Goal: Transaction & Acquisition: Purchase product/service

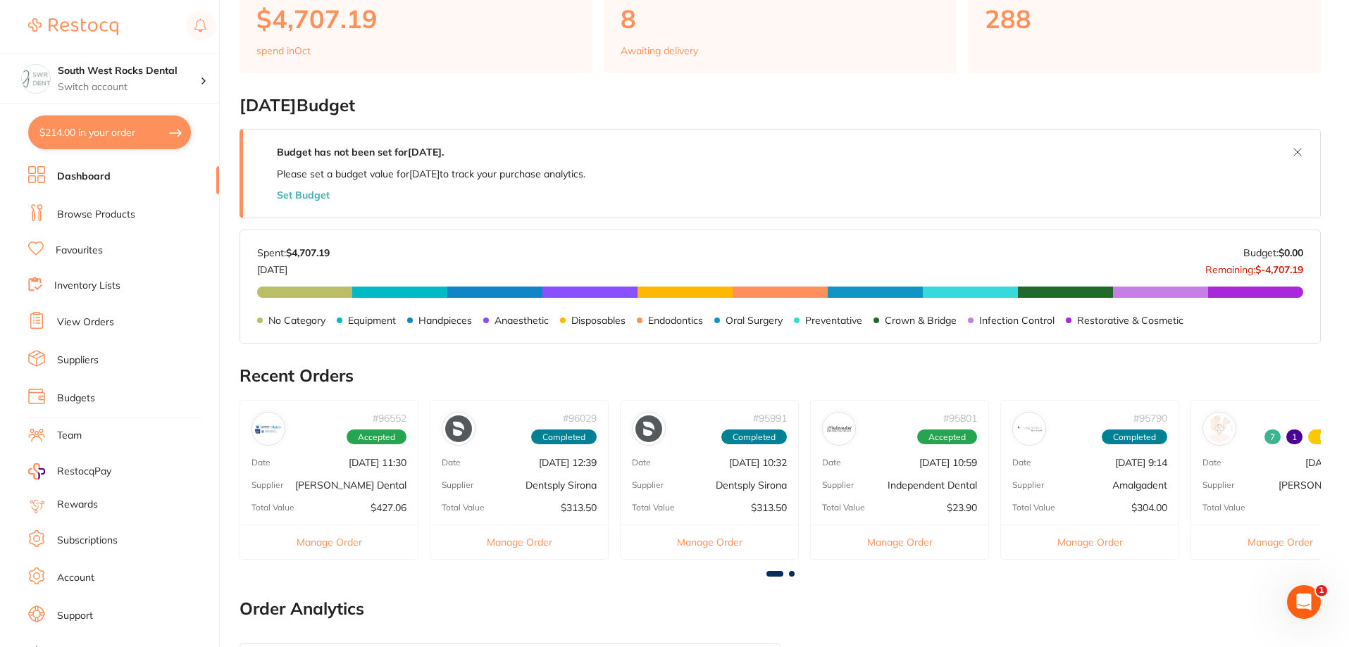
scroll to position [18, 0]
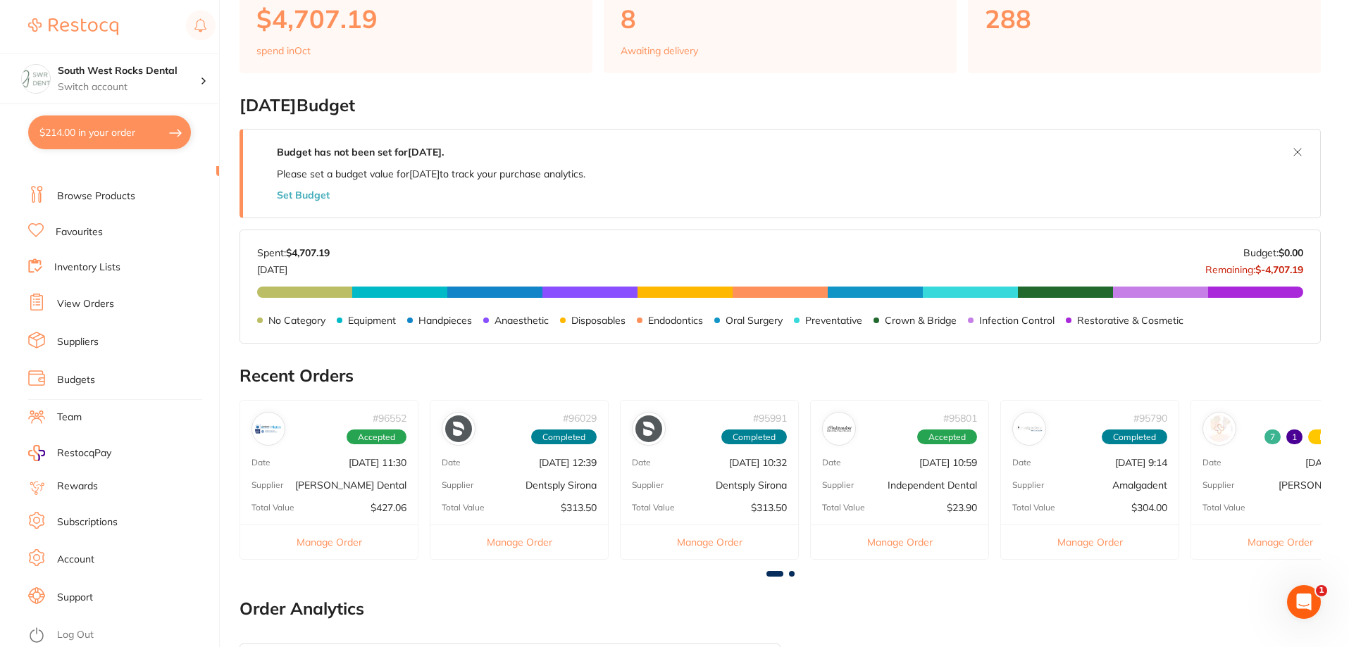
click at [77, 136] on button "$214.00 in your order" at bounding box center [109, 133] width 163 height 34
checkbox input "true"
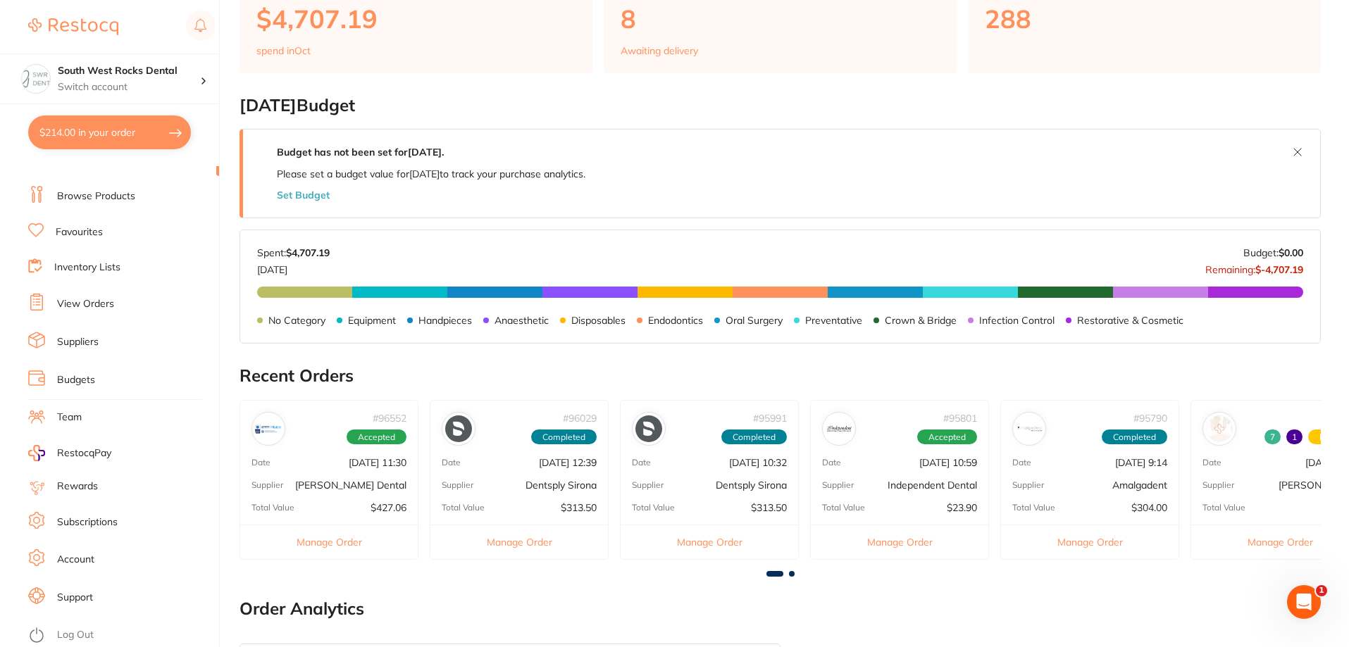
checkbox input "true"
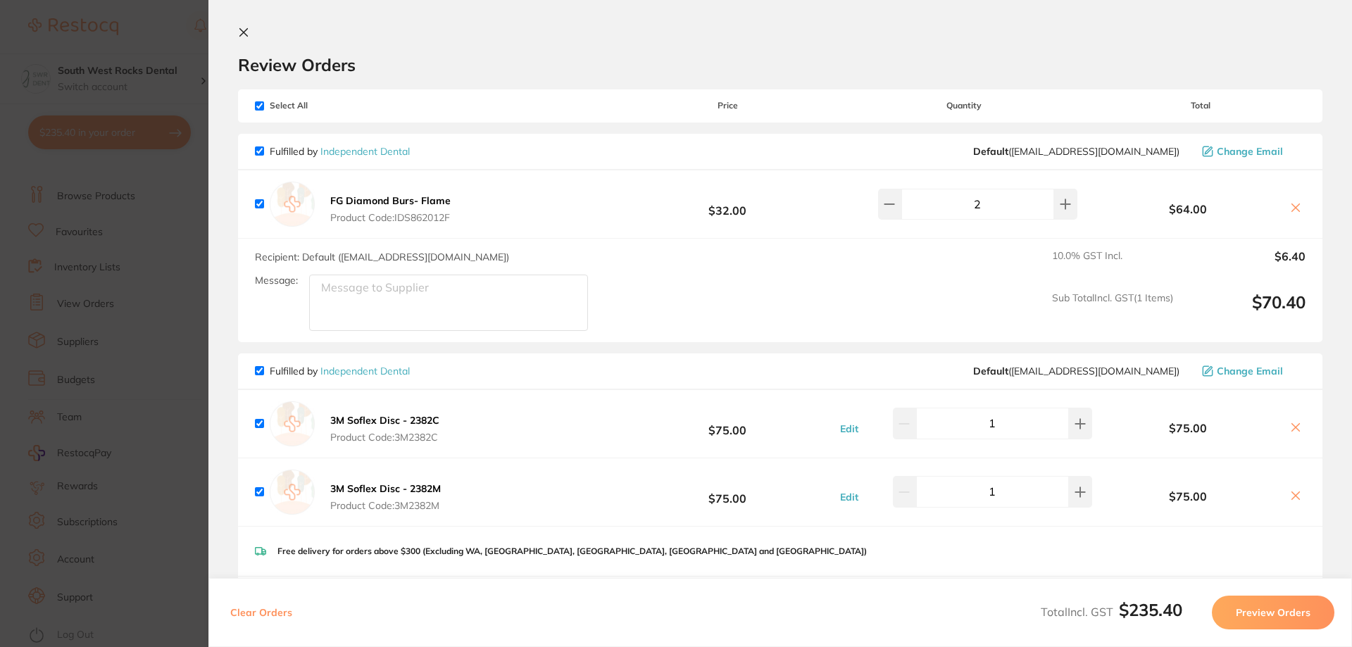
scroll to position [0, 0]
click at [241, 35] on icon at bounding box center [243, 35] width 11 height 11
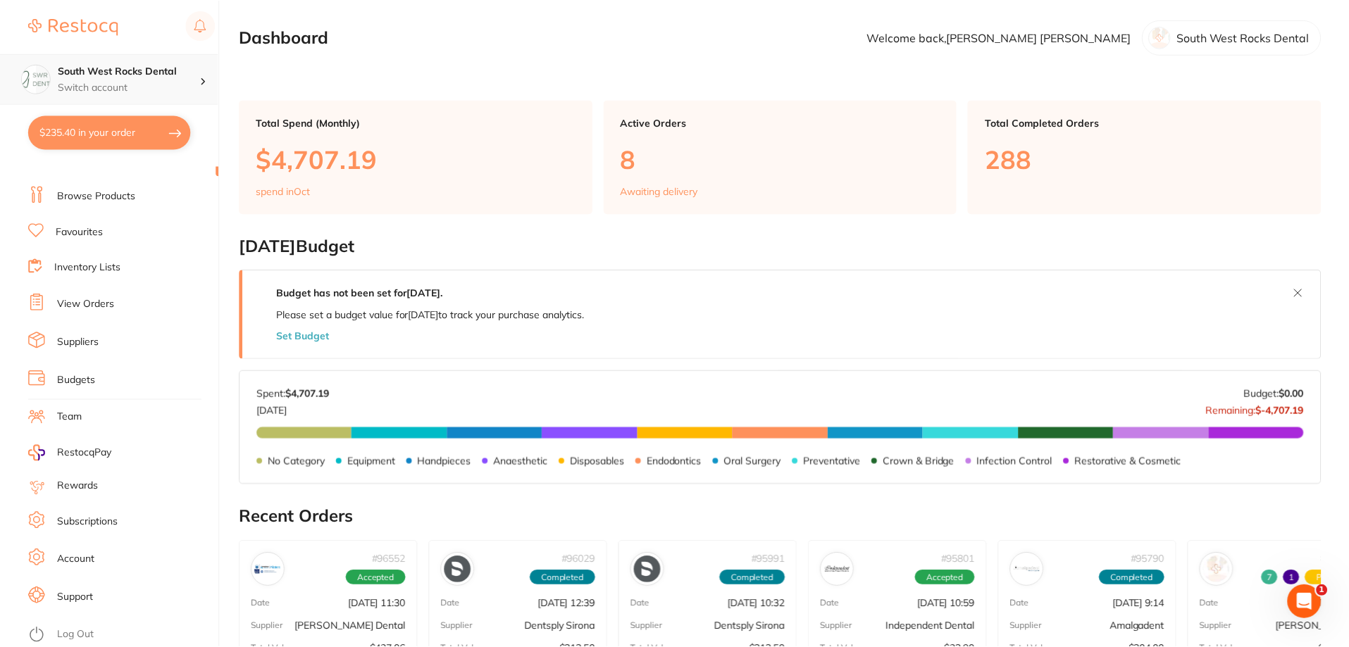
scroll to position [141, 0]
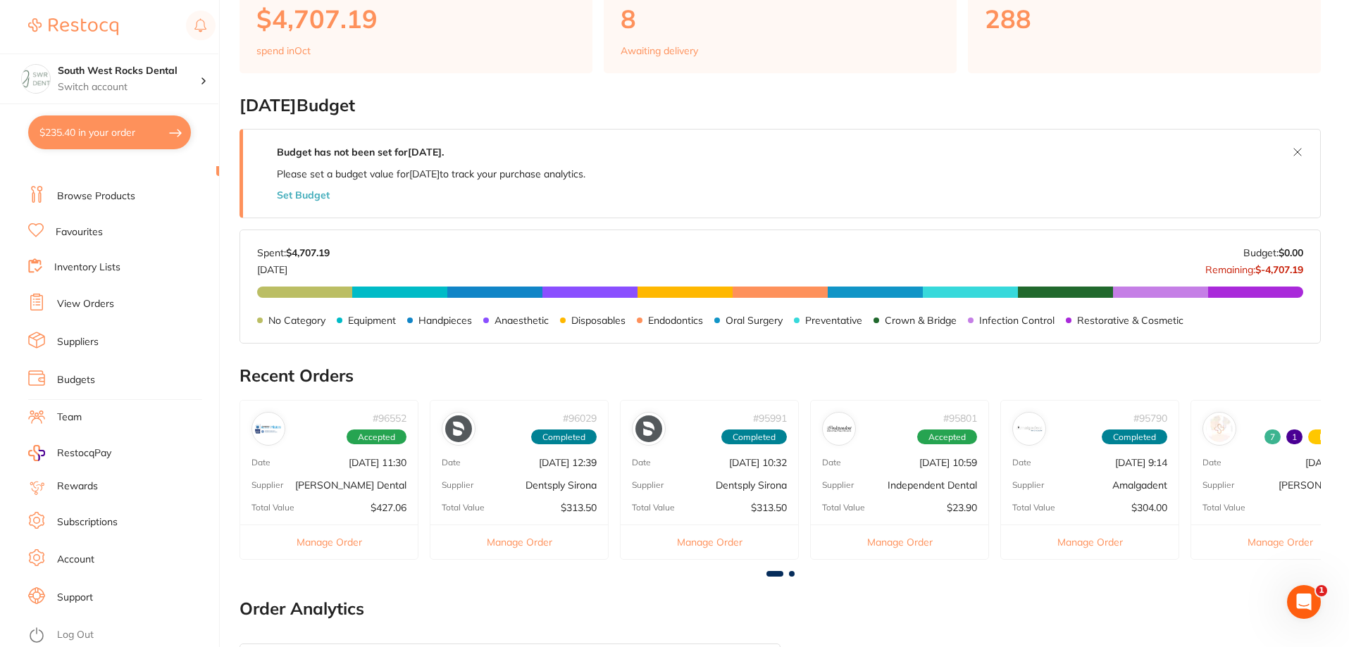
click at [101, 203] on link "Browse Products" at bounding box center [96, 196] width 78 height 14
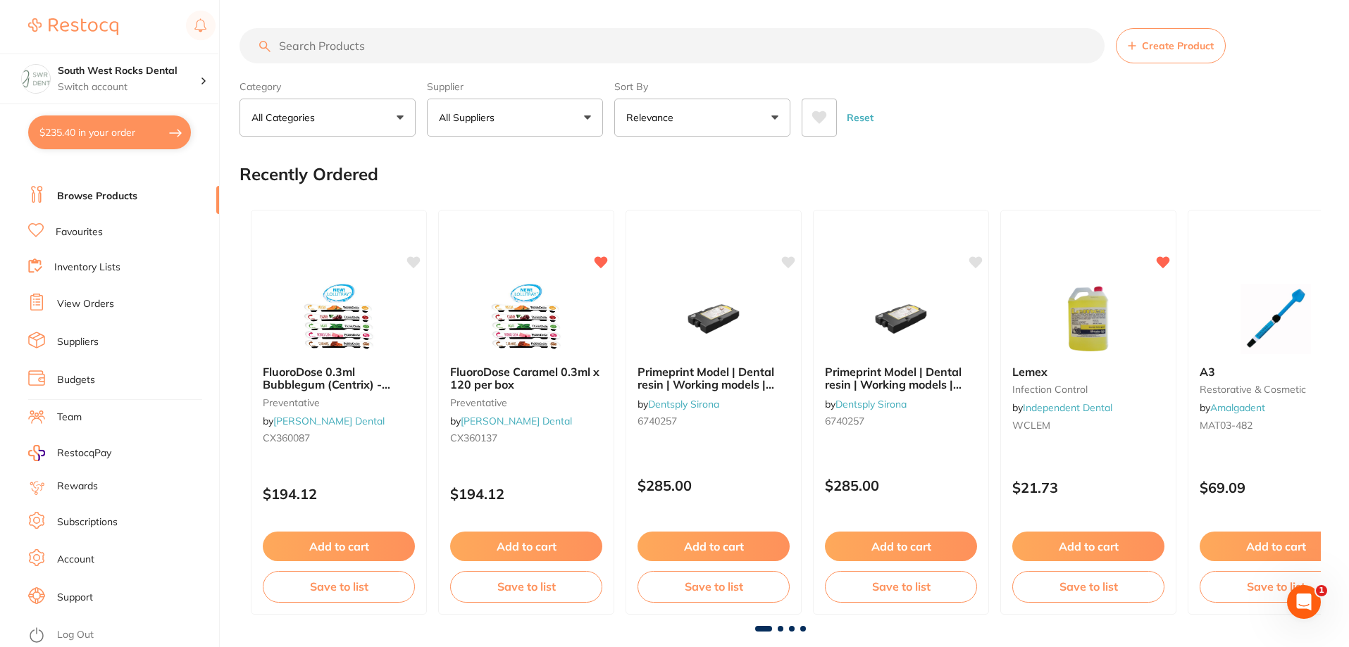
click at [417, 44] on input "search" at bounding box center [671, 45] width 865 height 35
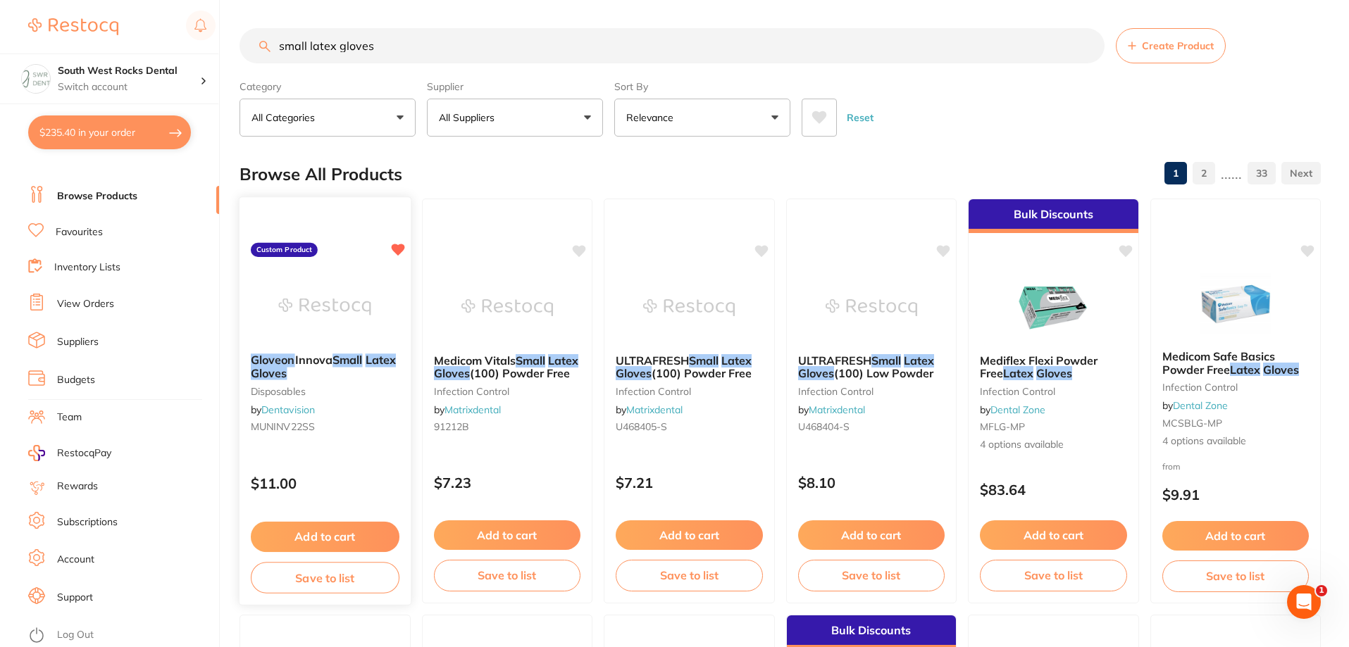
type input "small latex gloves"
click at [349, 361] on em "Small" at bounding box center [347, 360] width 30 height 14
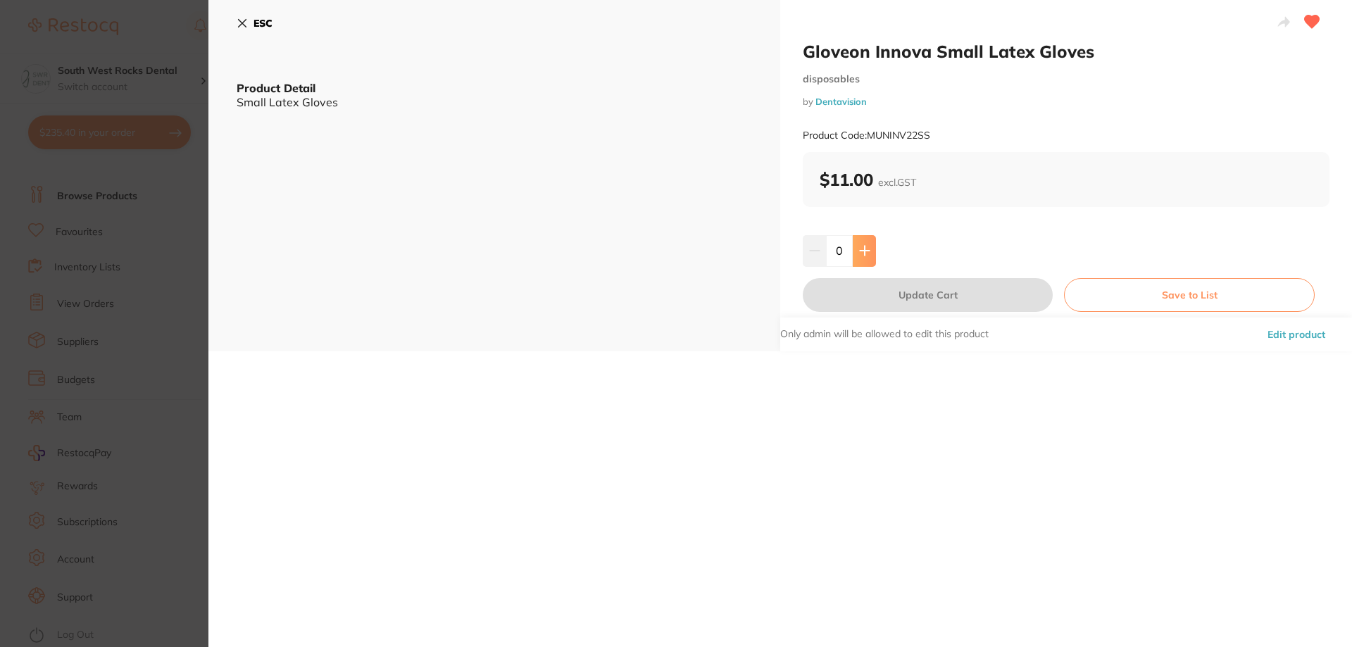
click at [865, 258] on button at bounding box center [864, 250] width 23 height 31
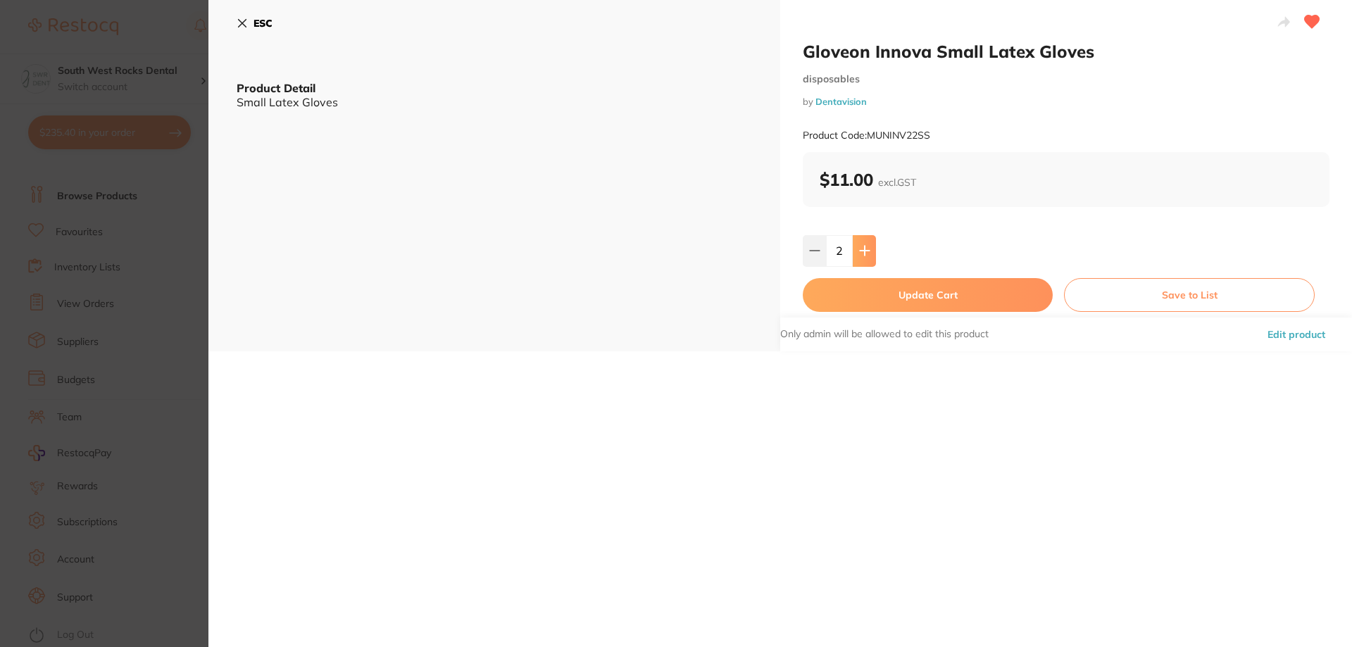
click at [865, 258] on button at bounding box center [864, 250] width 23 height 31
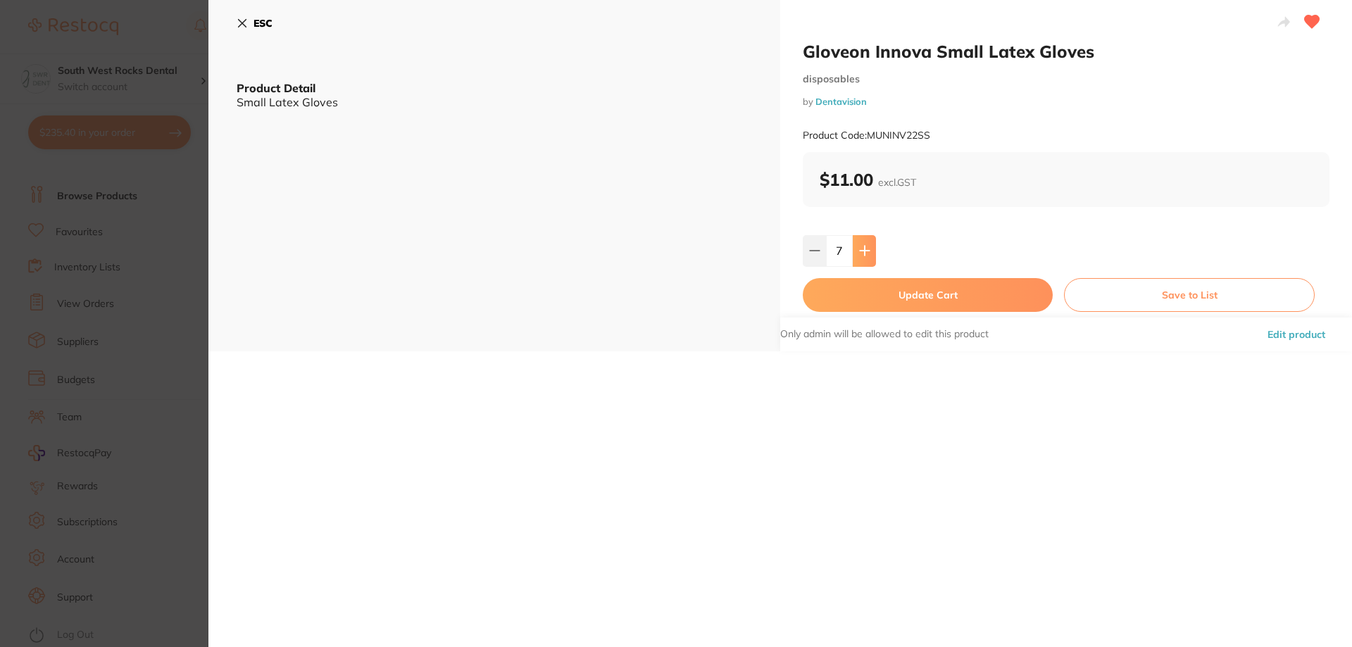
click at [865, 258] on button at bounding box center [864, 250] width 23 height 31
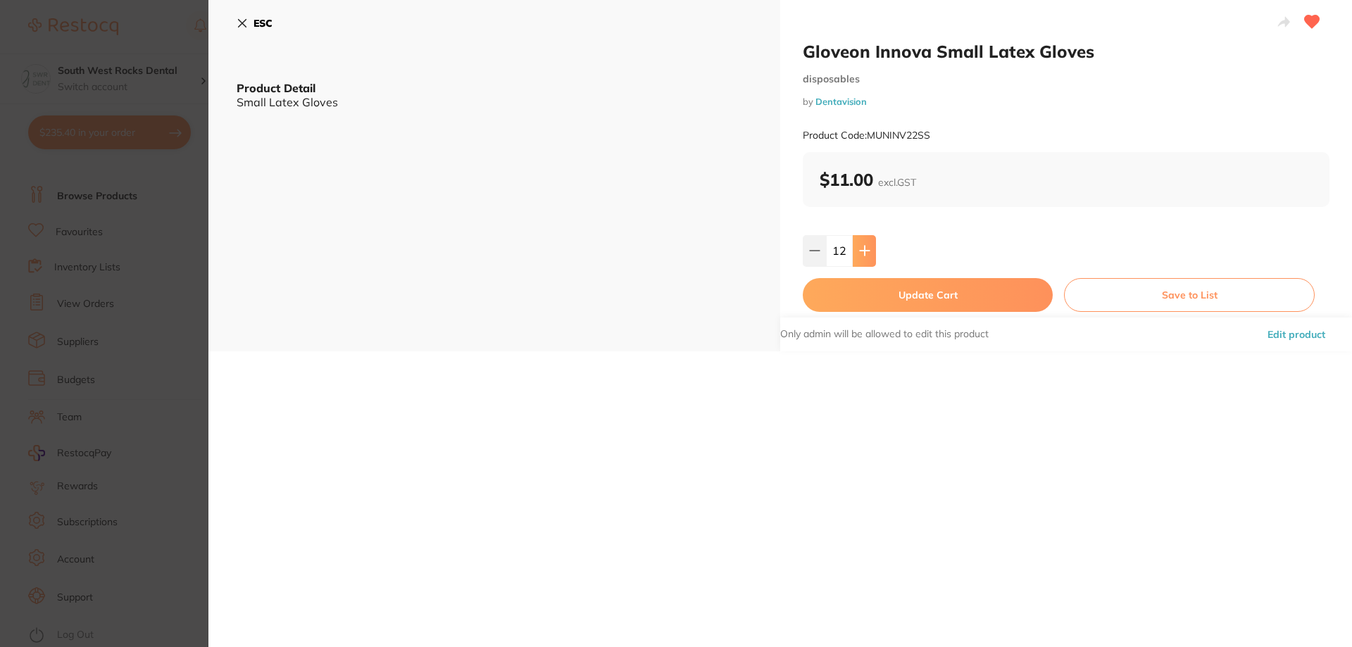
click at [865, 258] on button at bounding box center [864, 250] width 23 height 31
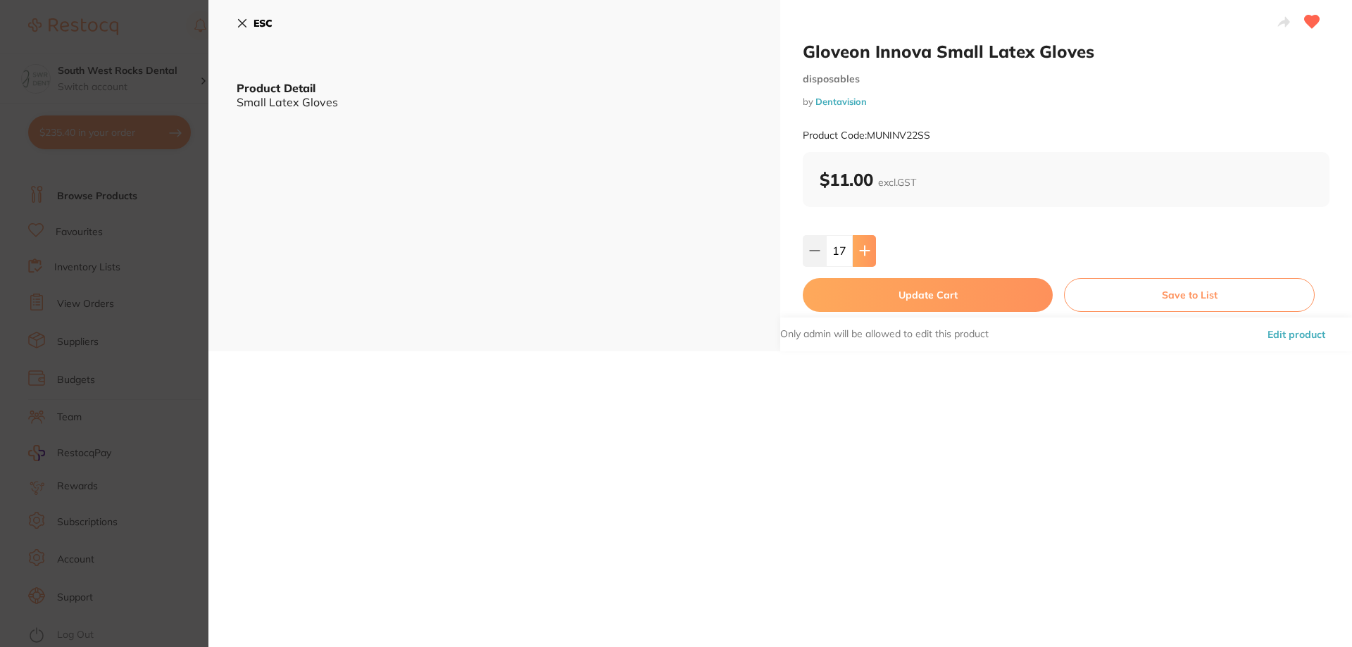
click at [865, 258] on button at bounding box center [864, 250] width 23 height 31
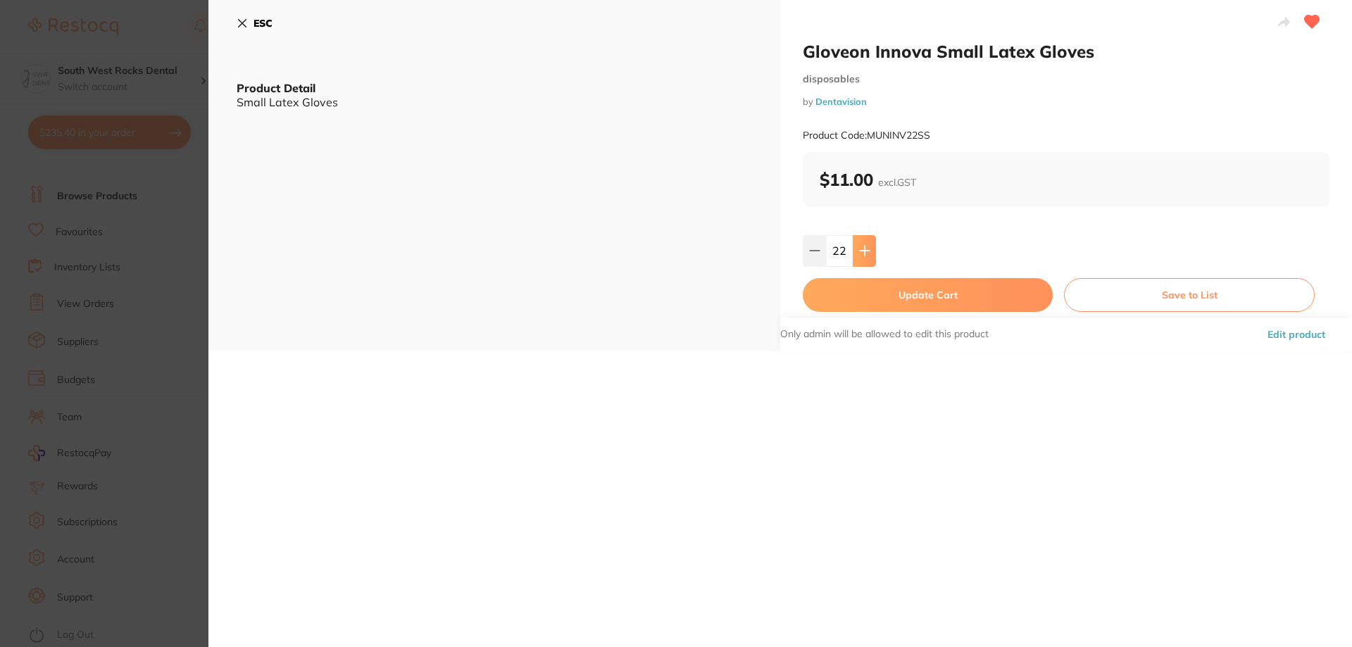
click at [865, 258] on button at bounding box center [864, 250] width 23 height 31
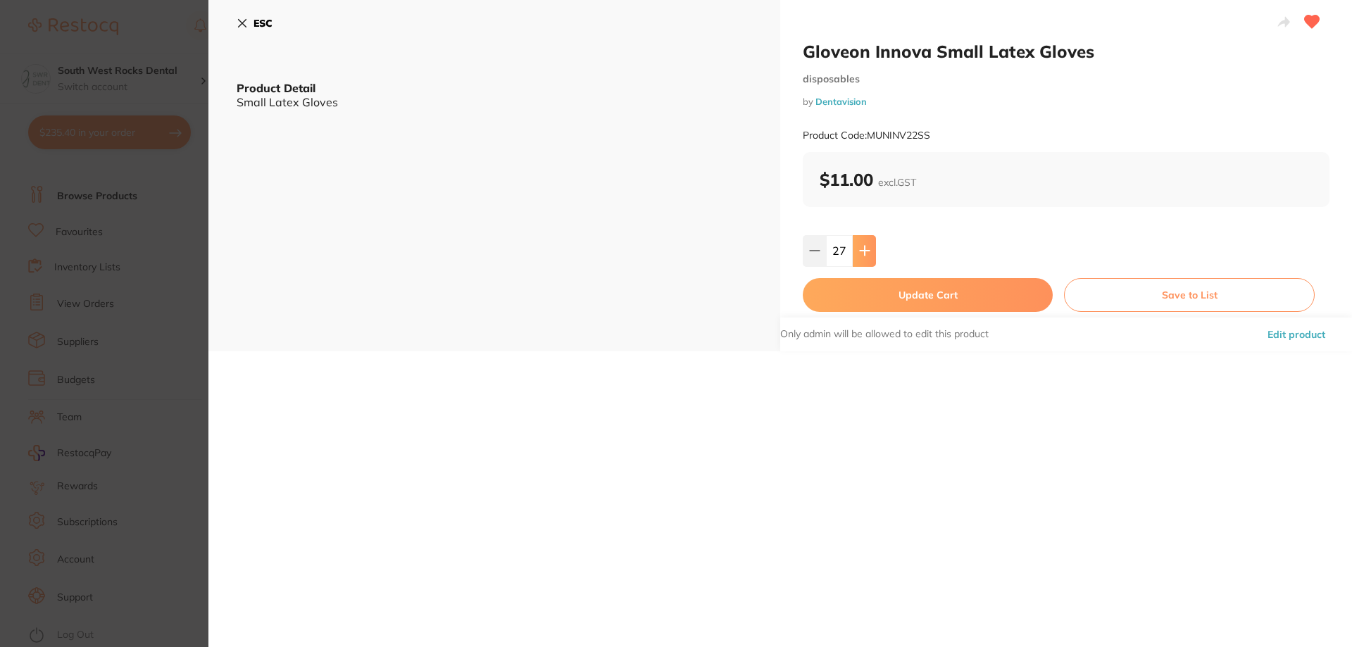
click at [865, 258] on button at bounding box center [864, 250] width 23 height 31
type input "30"
click at [883, 289] on button "Update Cart" at bounding box center [928, 295] width 250 height 34
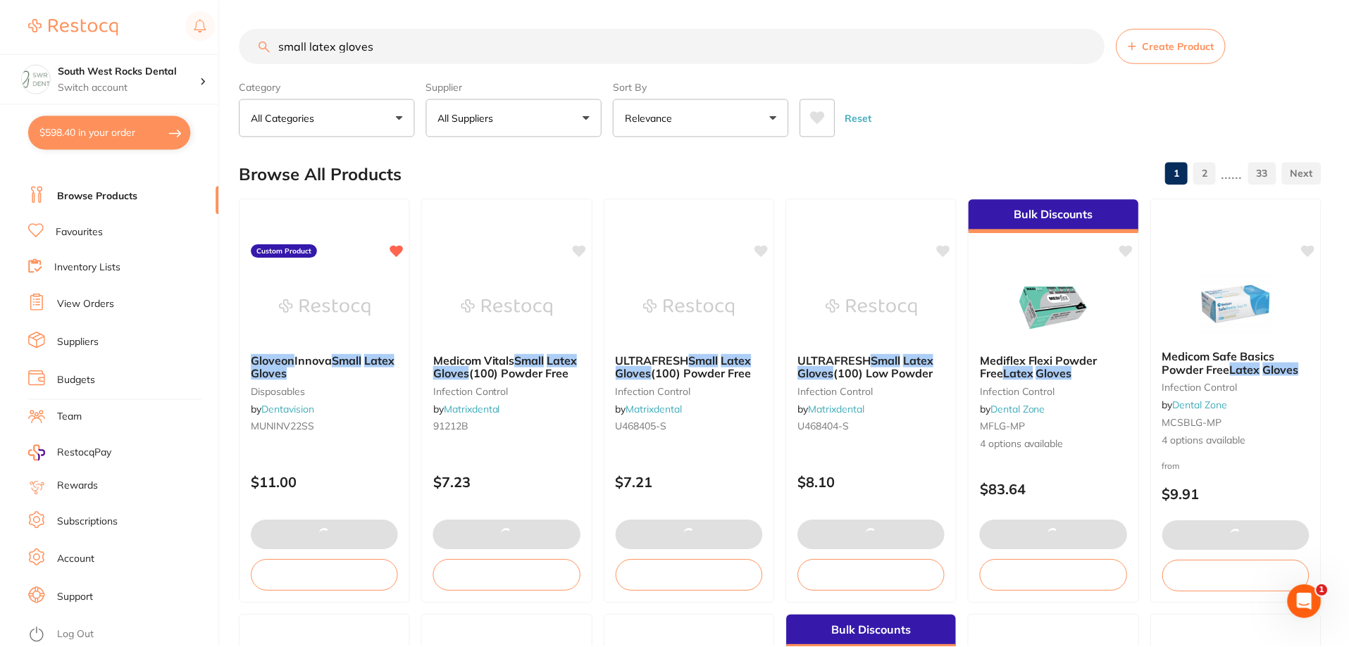
scroll to position [141, 0]
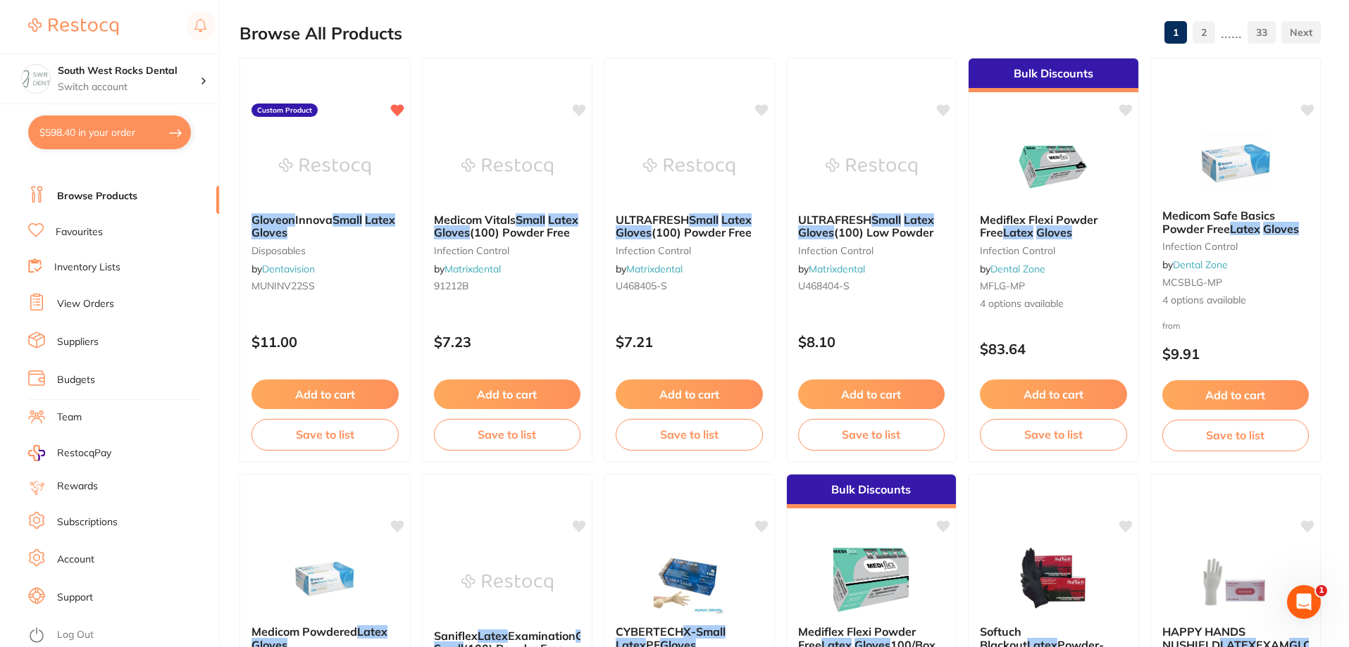
click at [115, 270] on link "Inventory Lists" at bounding box center [87, 268] width 66 height 14
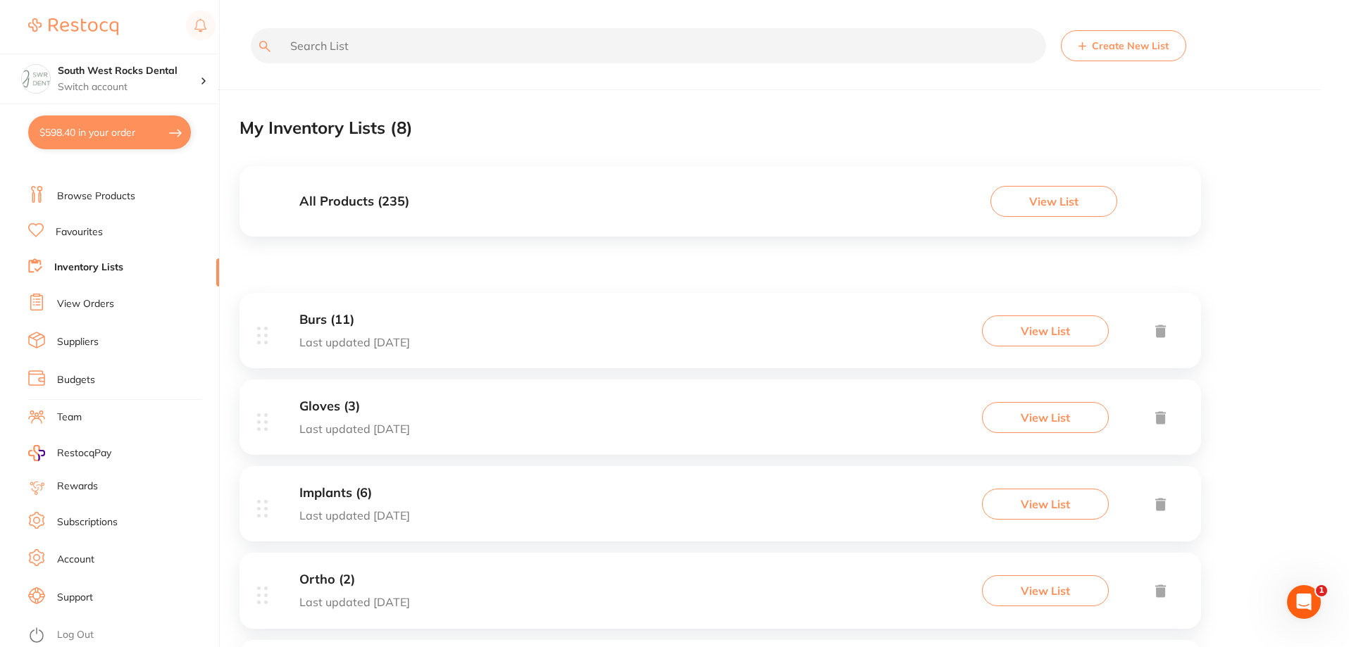
click at [360, 419] on div "Gloves (3) Last updated [DATE]" at bounding box center [354, 417] width 111 height 36
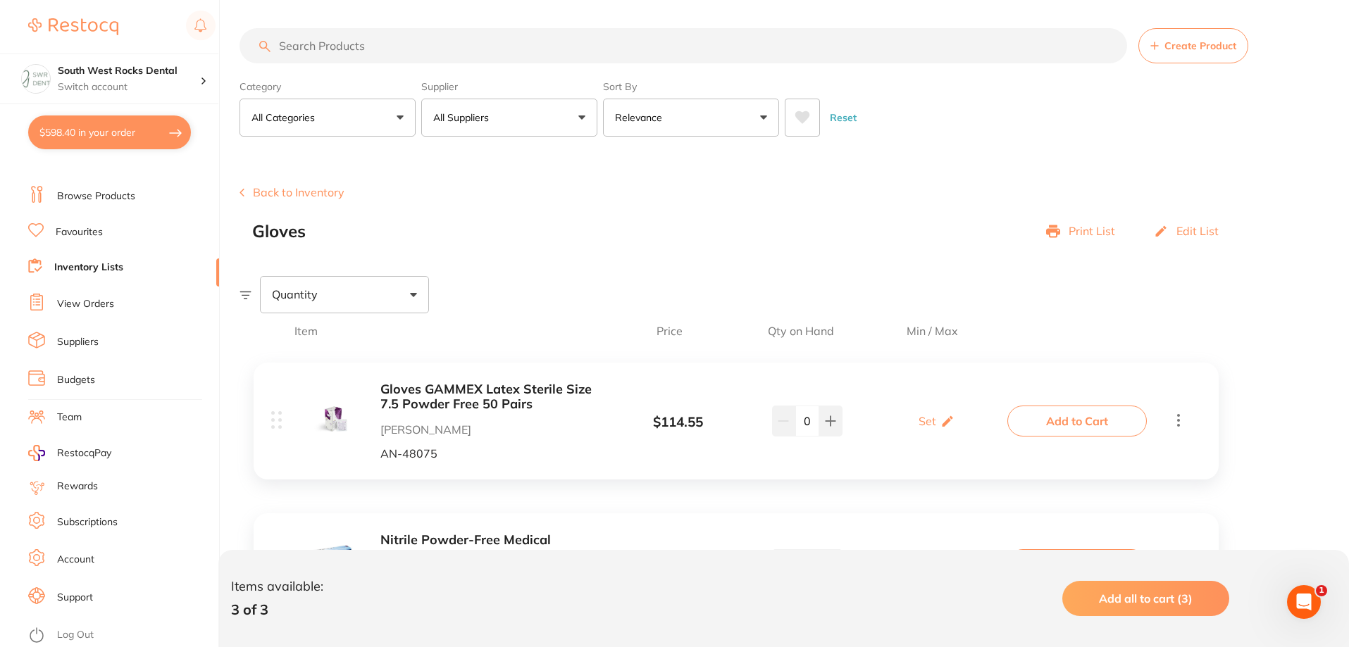
click at [90, 309] on link "View Orders" at bounding box center [85, 304] width 57 height 14
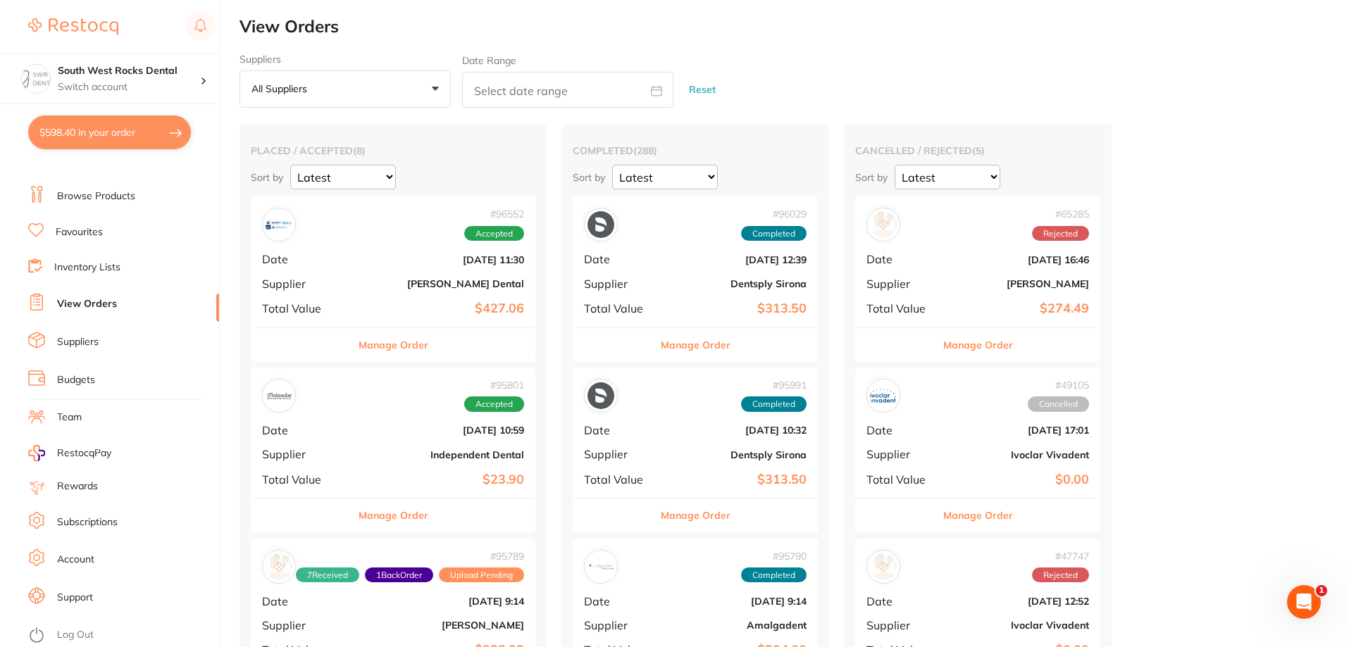
click at [120, 125] on button "$598.40 in your order" at bounding box center [109, 133] width 163 height 34
checkbox input "true"
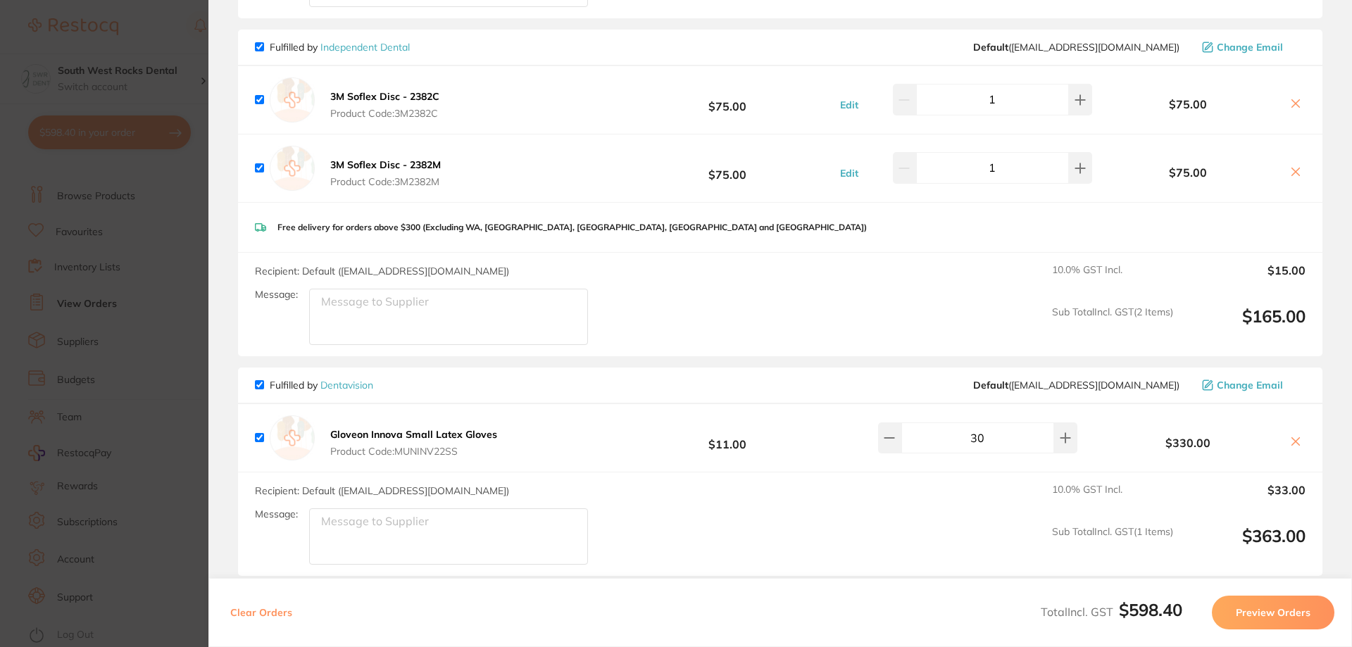
scroll to position [352, 0]
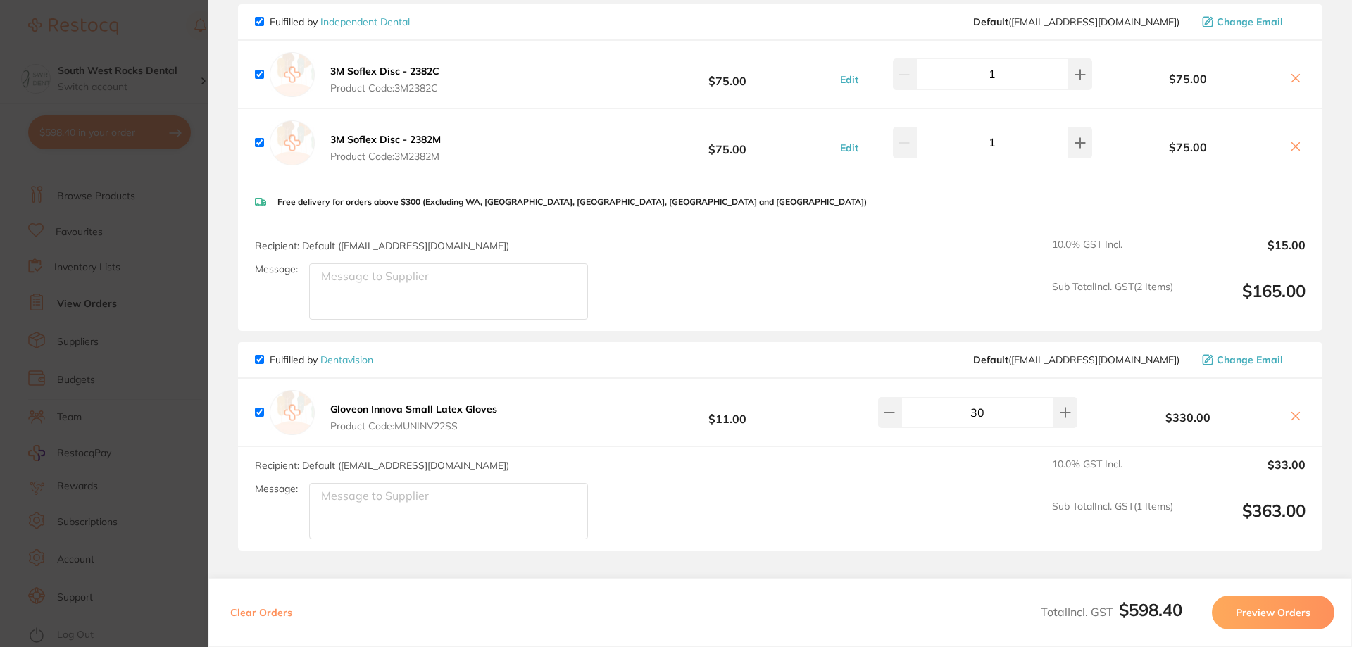
click at [431, 413] on b "Gloveon Innova Small Latex Gloves" at bounding box center [413, 409] width 167 height 13
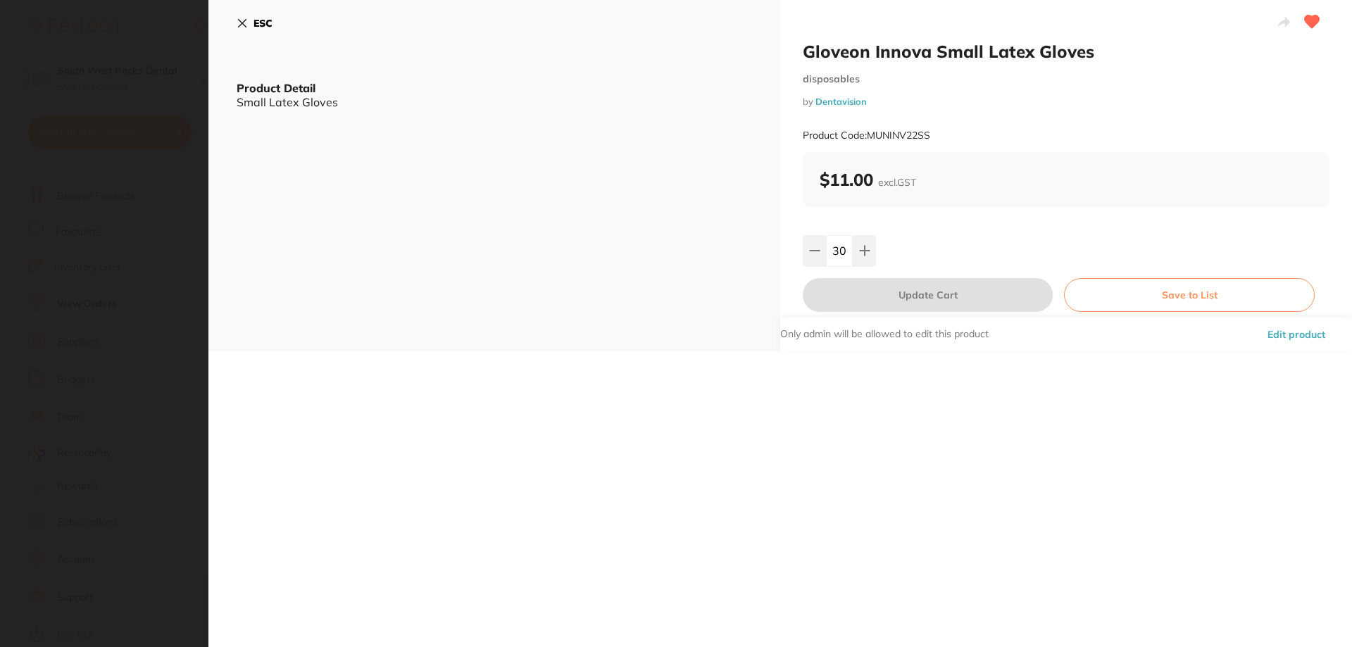
scroll to position [0, 0]
click at [1224, 300] on button "Save to List" at bounding box center [1189, 295] width 251 height 34
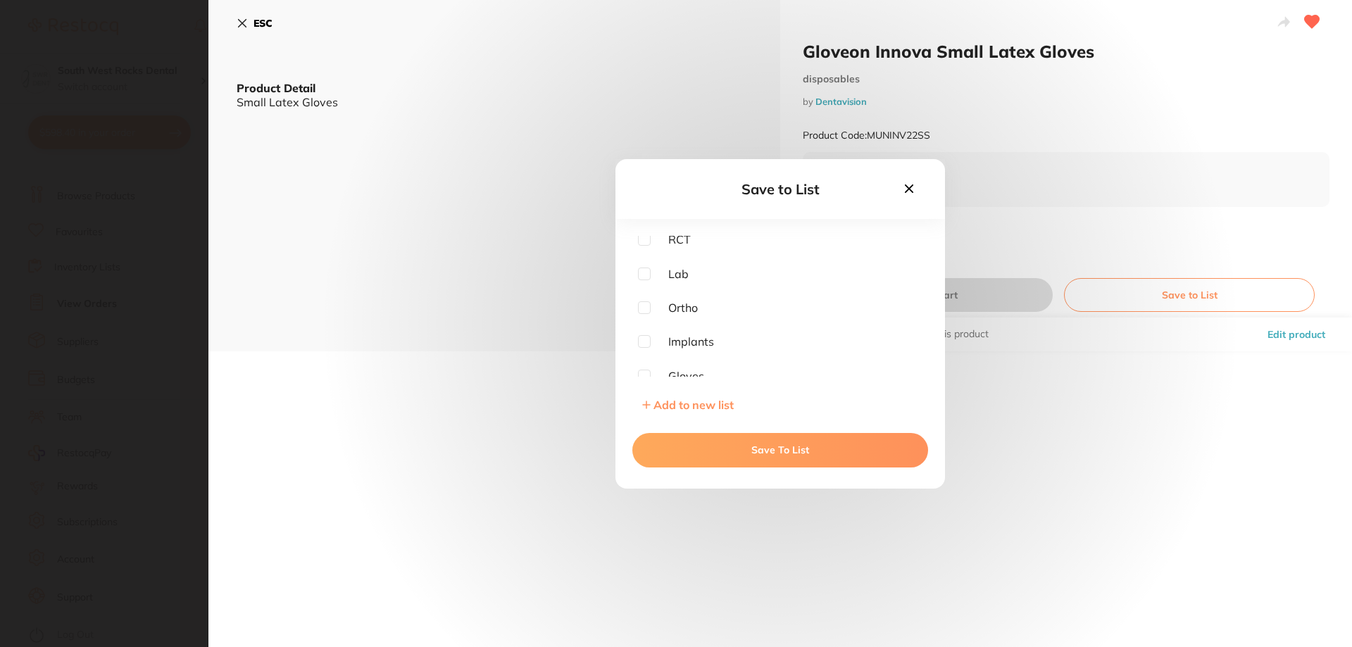
scroll to position [113, 0]
click at [644, 332] on input "checkbox" at bounding box center [644, 334] width 13 height 13
checkbox input "true"
click at [750, 448] on button "Save To List" at bounding box center [781, 450] width 296 height 34
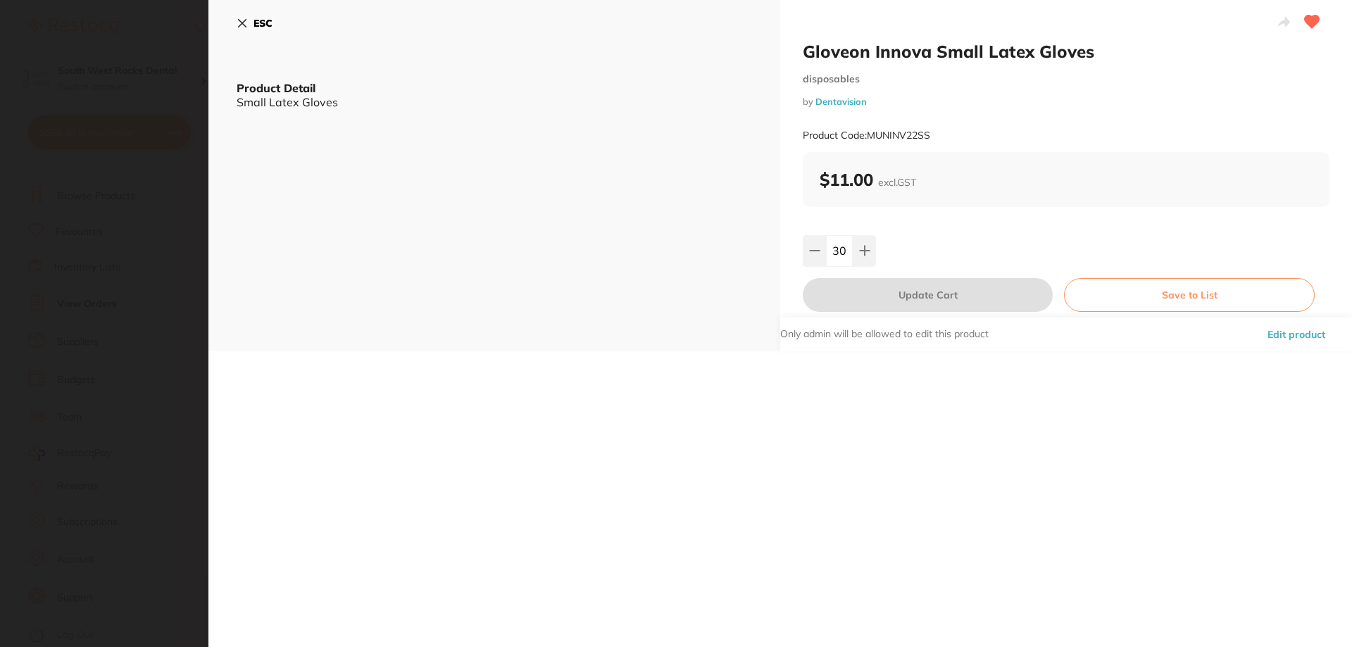
click at [242, 20] on icon at bounding box center [242, 23] width 11 height 11
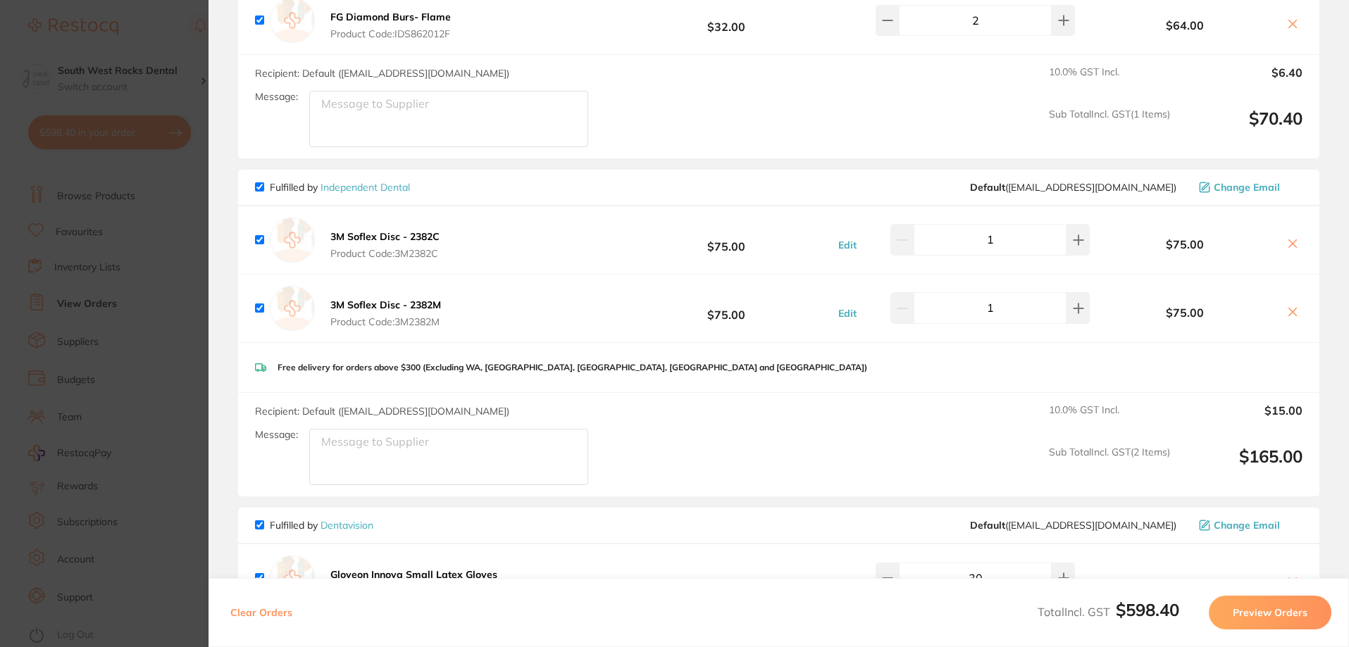
scroll to position [0, 0]
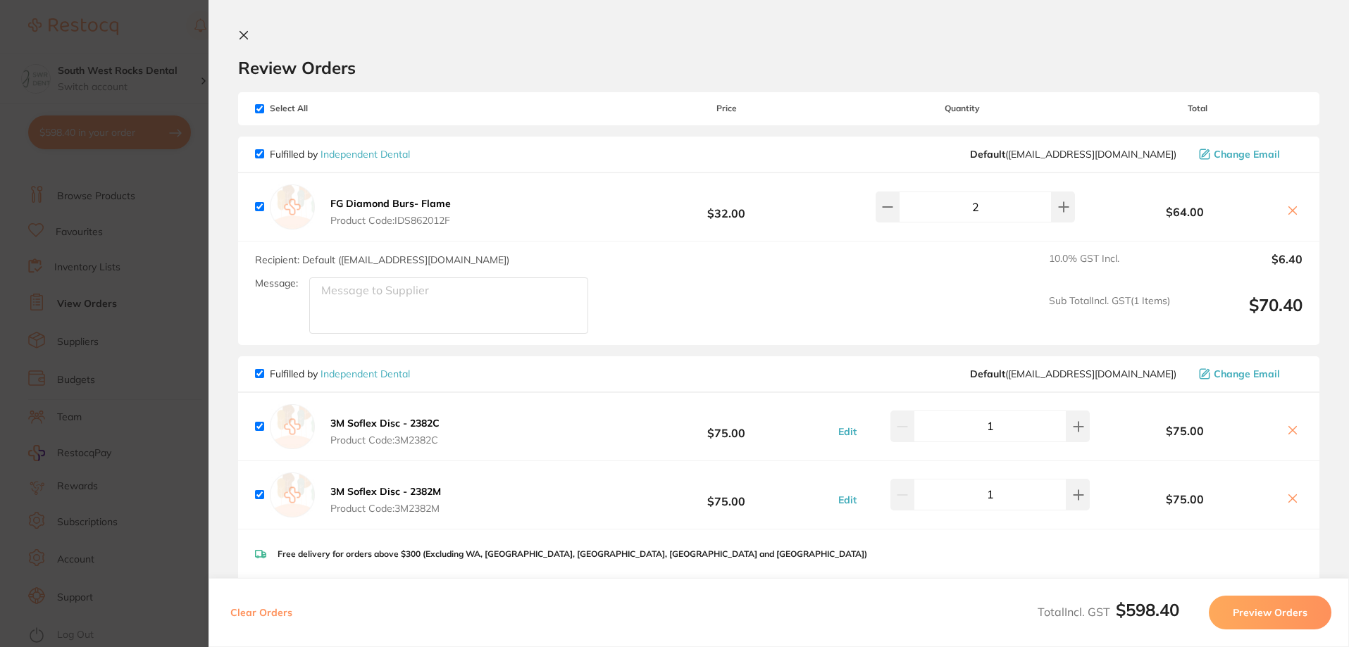
click at [245, 35] on icon at bounding box center [243, 35] width 11 height 11
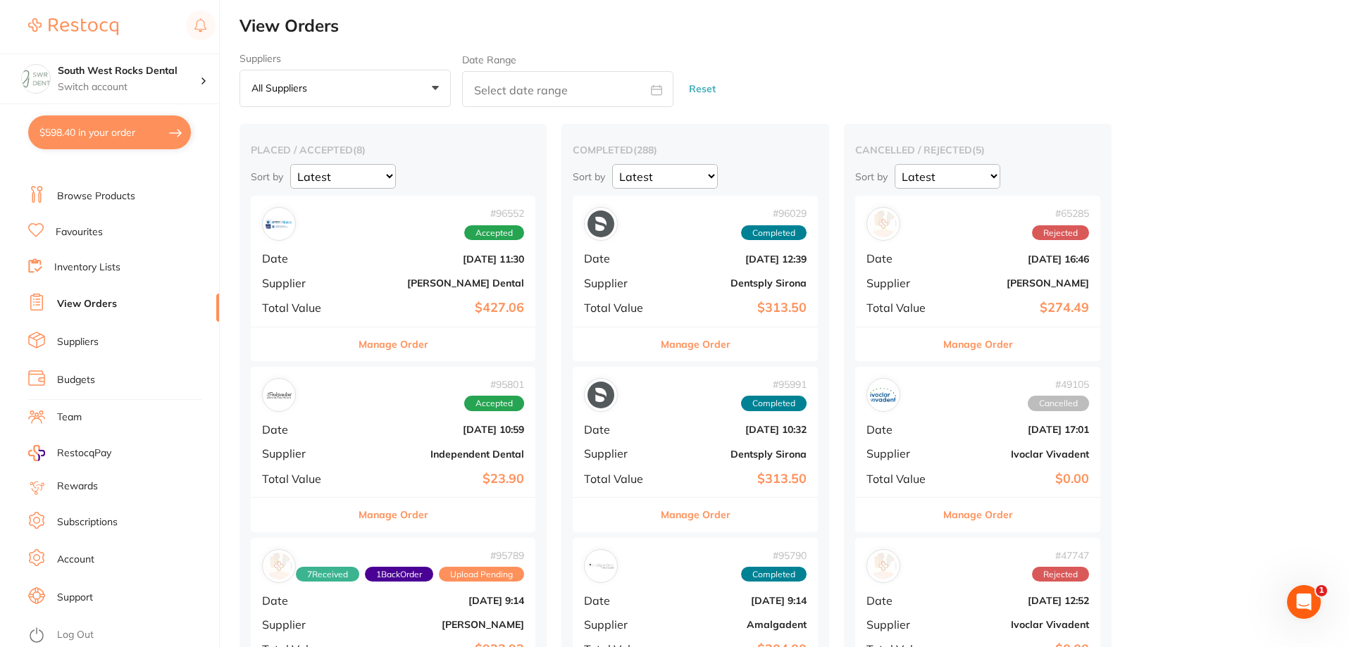
click at [85, 196] on link "Browse Products" at bounding box center [96, 196] width 78 height 14
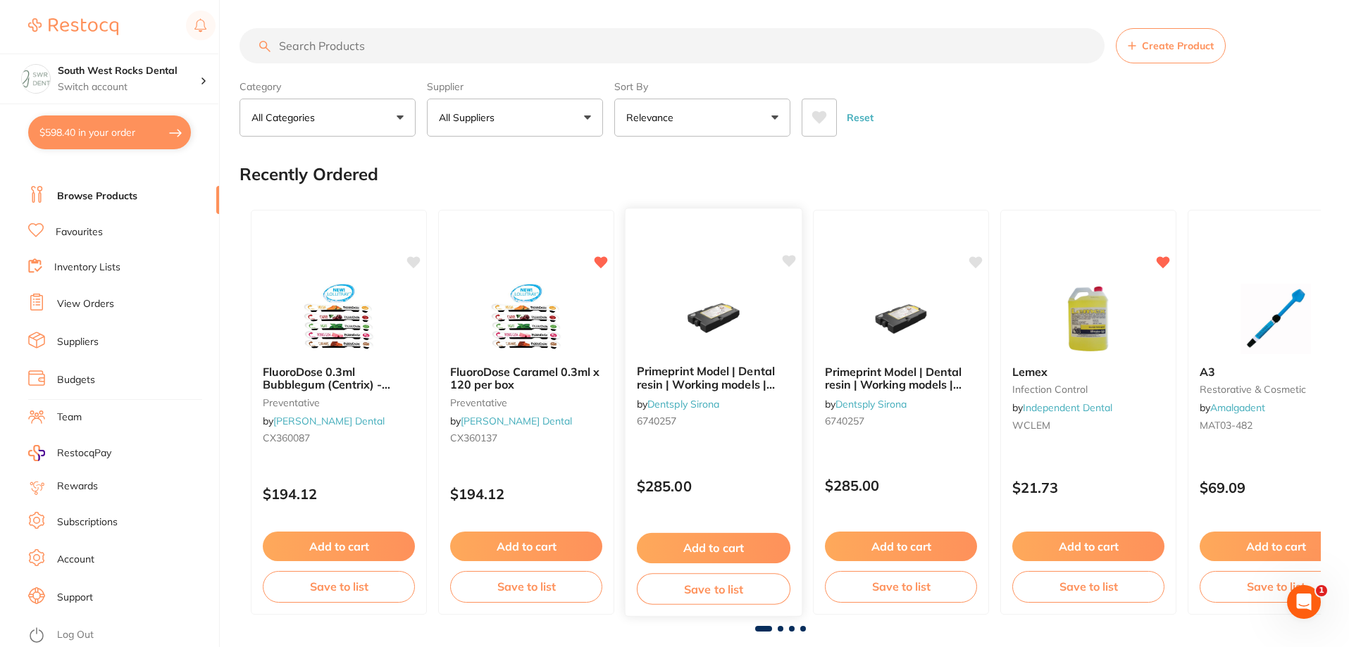
click at [789, 258] on icon at bounding box center [789, 261] width 13 height 12
click at [974, 266] on icon at bounding box center [976, 261] width 14 height 14
click at [778, 628] on span at bounding box center [781, 629] width 6 height 6
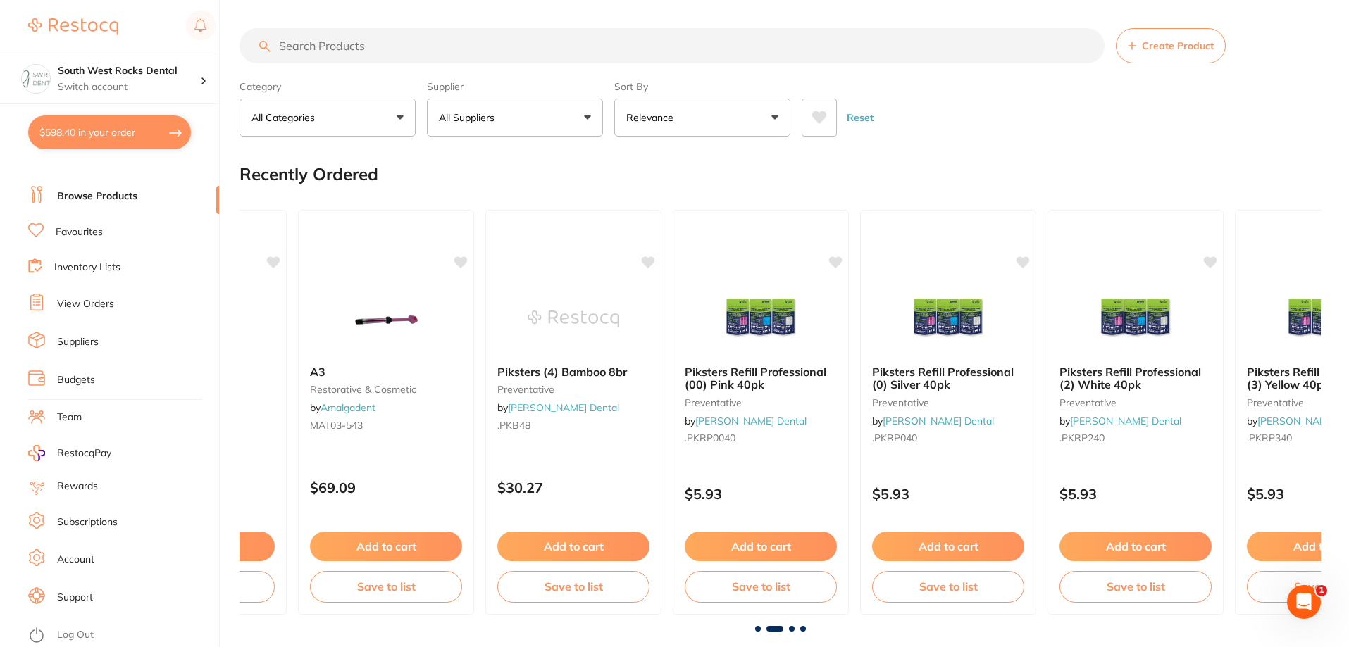
scroll to position [0, 1081]
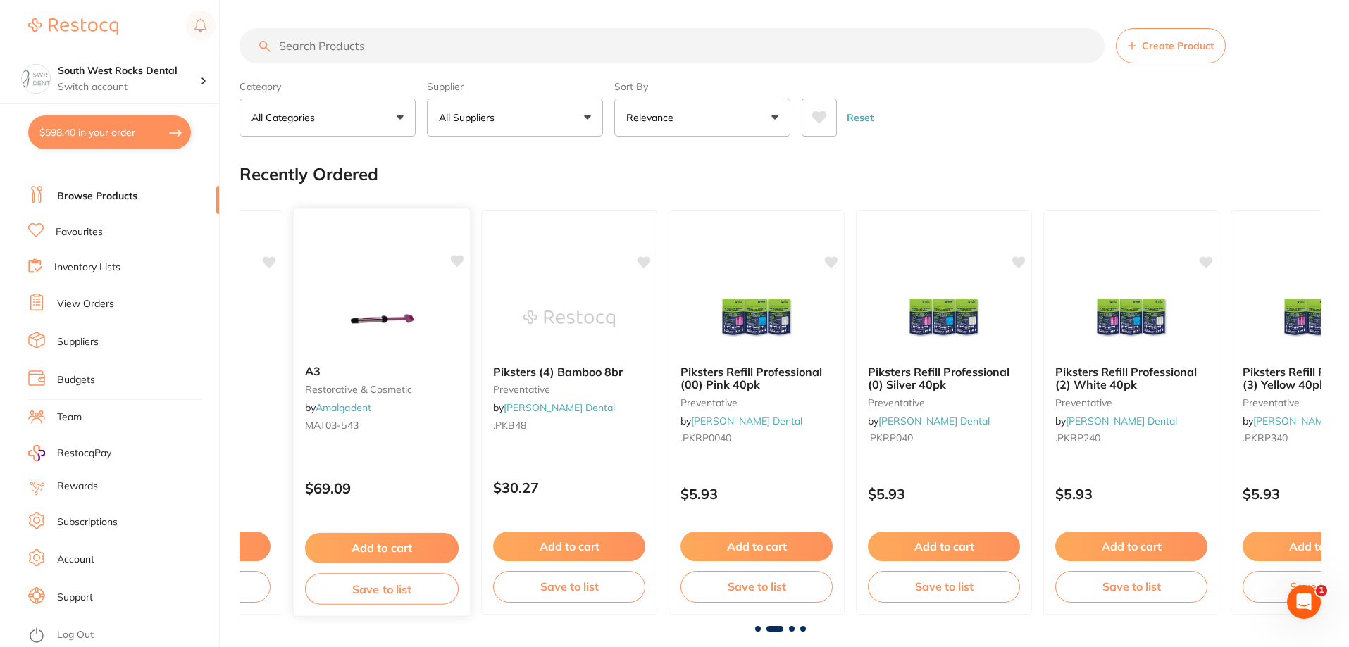
click at [458, 261] on icon at bounding box center [457, 261] width 13 height 12
click at [646, 259] on icon at bounding box center [644, 261] width 13 height 12
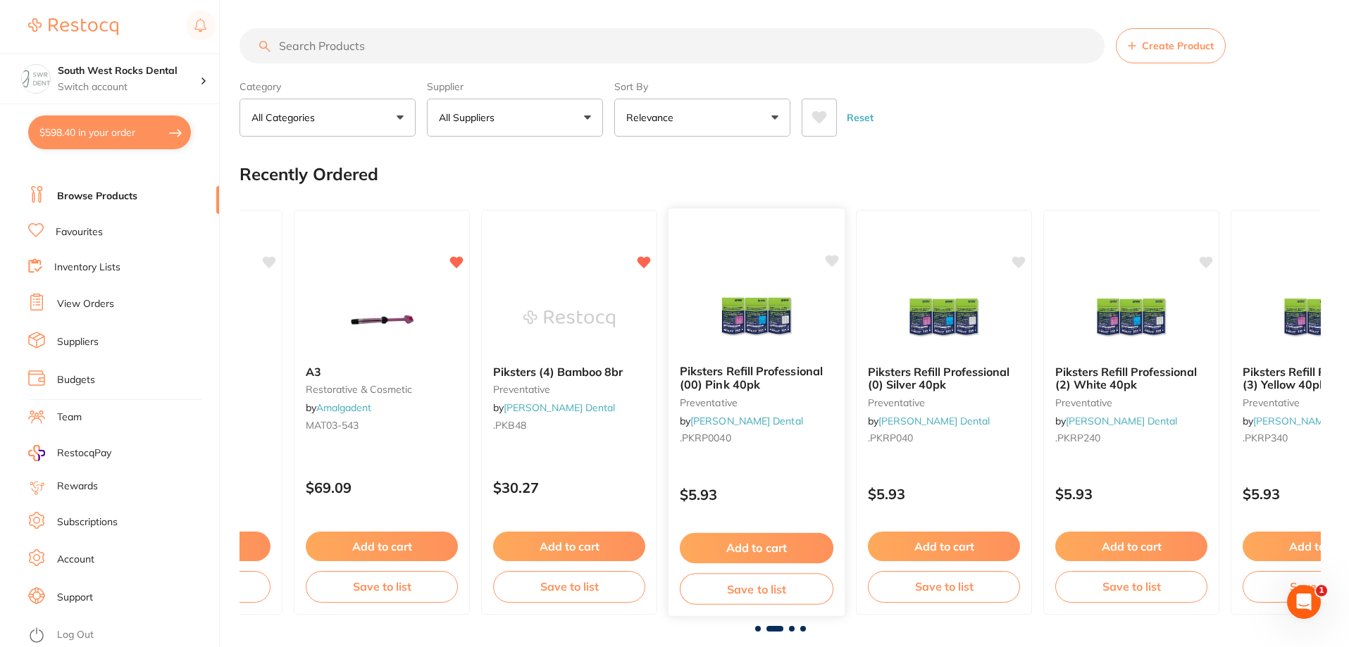
click at [835, 263] on icon at bounding box center [832, 261] width 13 height 12
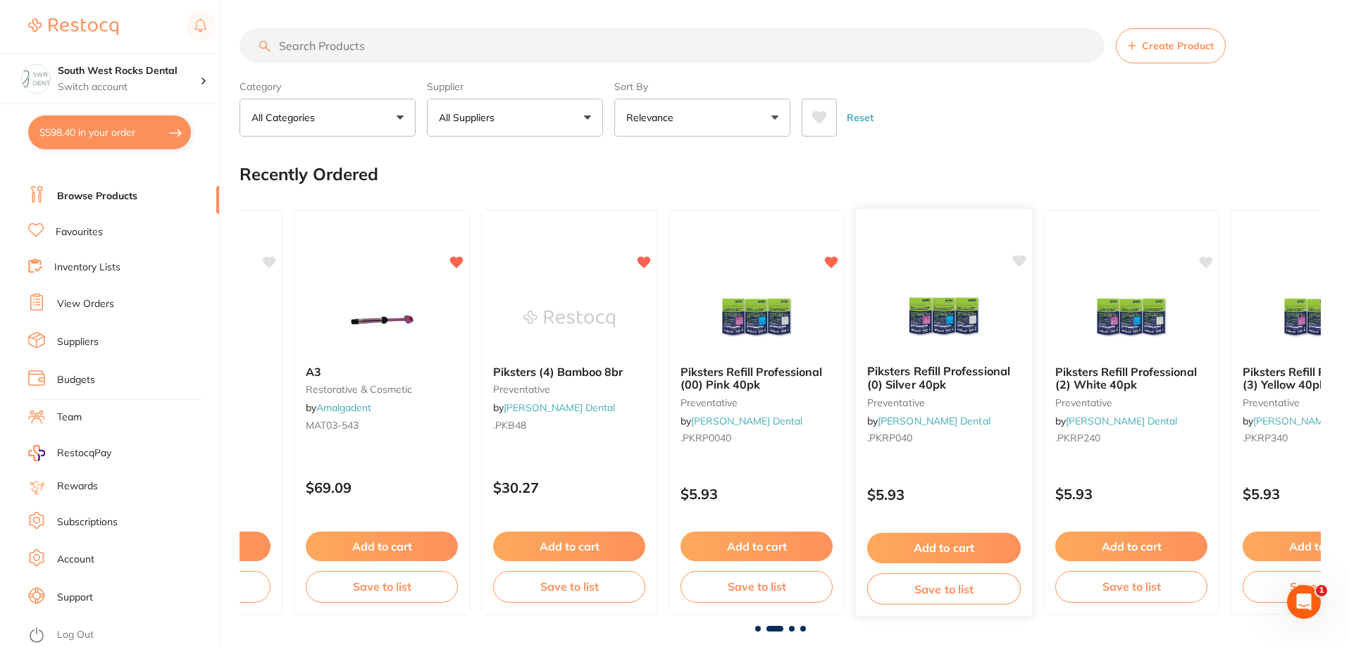
click at [1018, 256] on icon at bounding box center [1019, 261] width 13 height 12
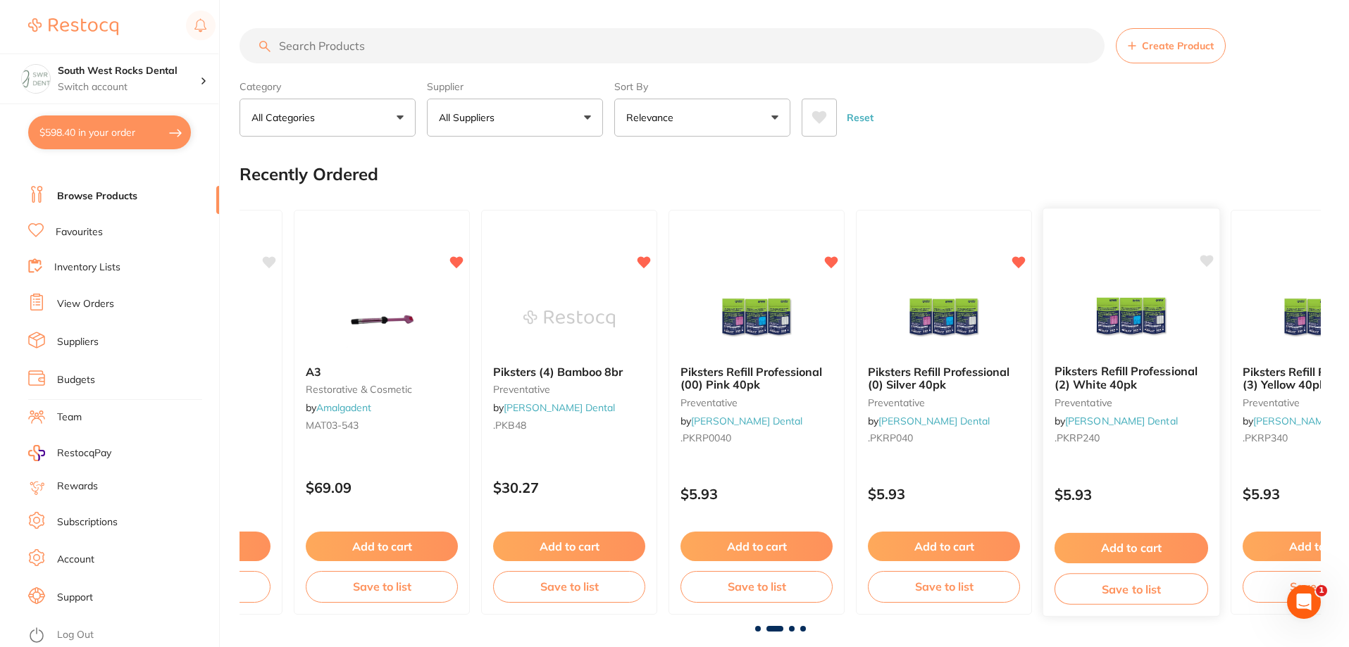
click at [1200, 258] on icon at bounding box center [1206, 261] width 13 height 12
click at [789, 628] on span at bounding box center [792, 629] width 6 height 6
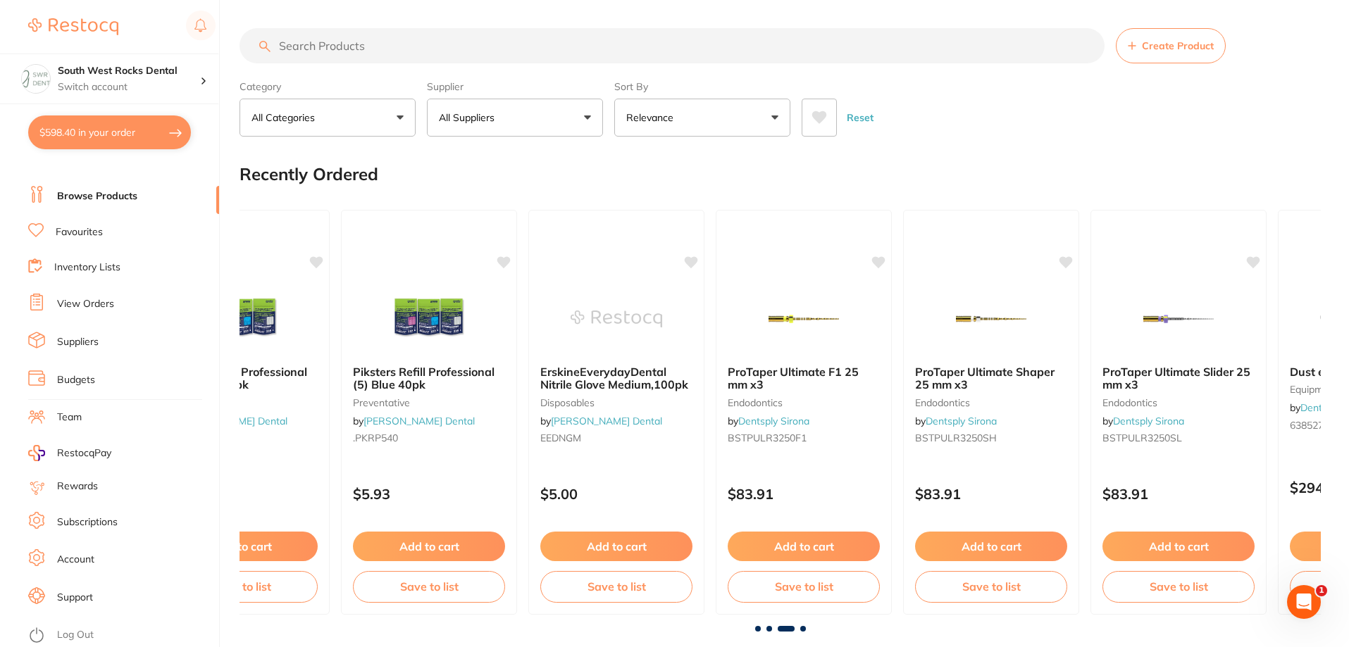
scroll to position [0, 2162]
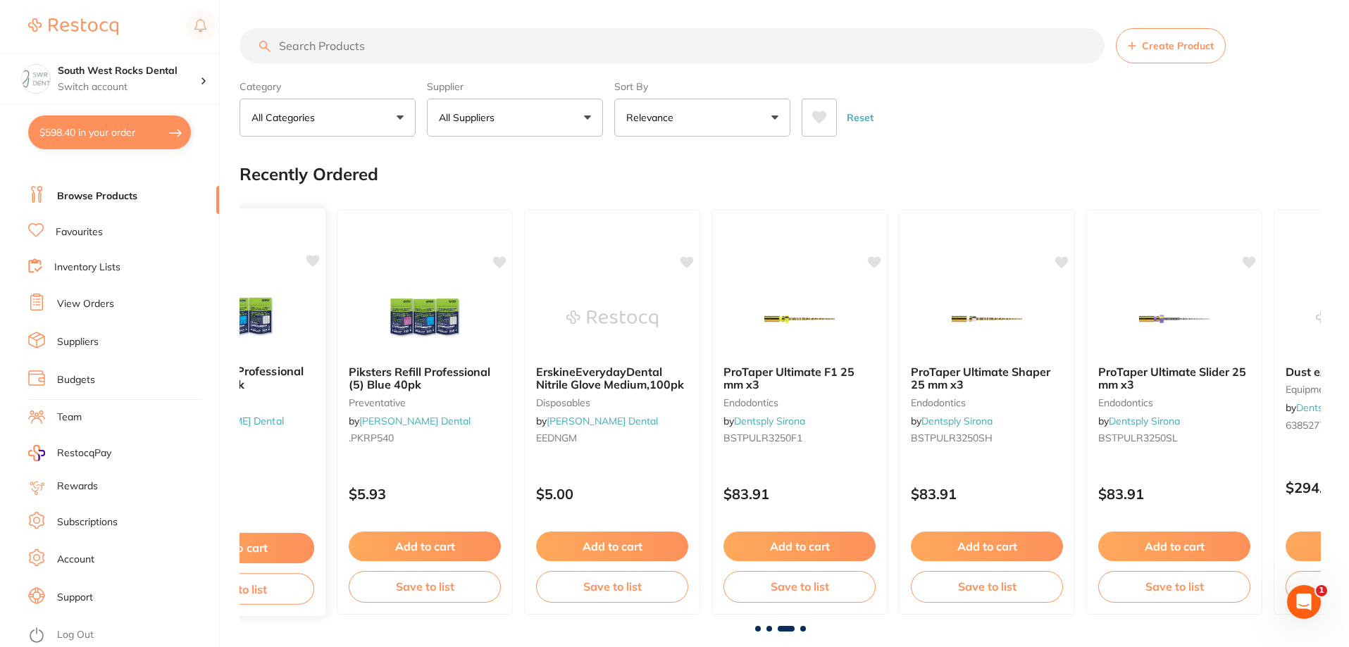
click at [316, 258] on icon at bounding box center [312, 261] width 13 height 12
click at [497, 261] on icon at bounding box center [500, 261] width 13 height 12
click at [685, 259] on icon at bounding box center [687, 261] width 13 height 12
click at [870, 260] on icon at bounding box center [874, 261] width 13 height 12
click at [1057, 264] on icon at bounding box center [1062, 261] width 14 height 14
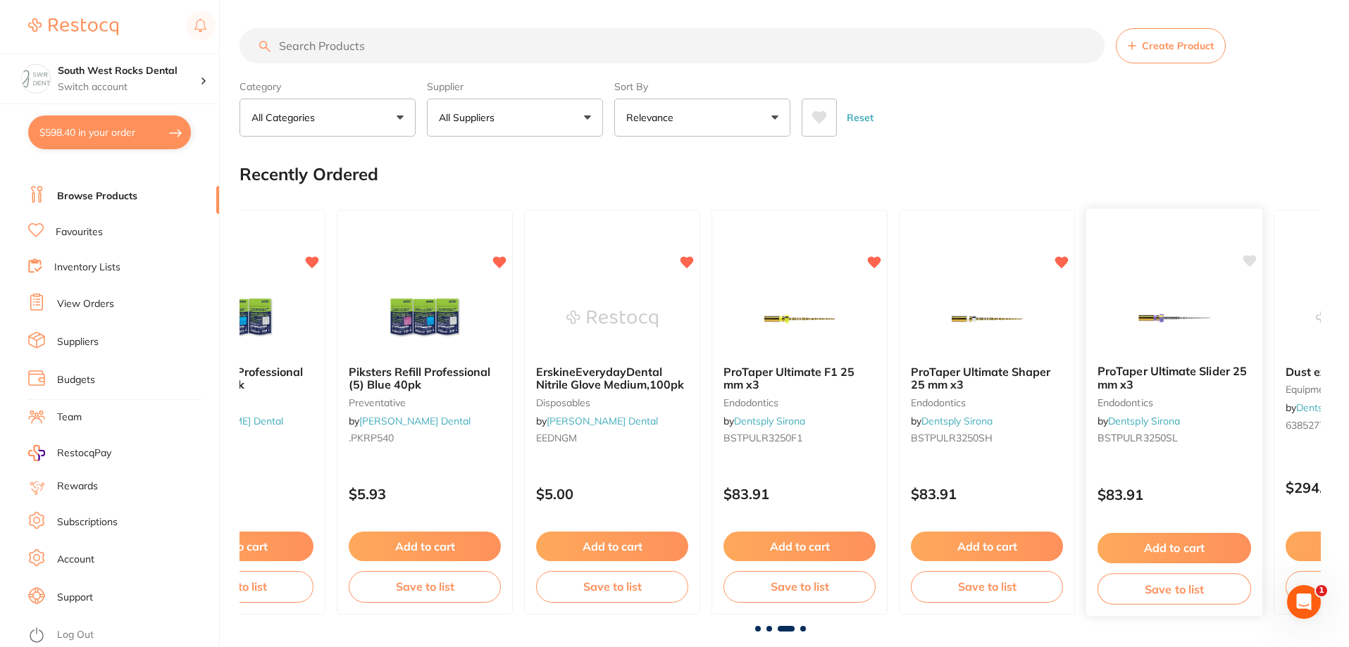
click at [1251, 264] on icon at bounding box center [1249, 261] width 13 height 12
click at [804, 629] on span at bounding box center [803, 629] width 6 height 6
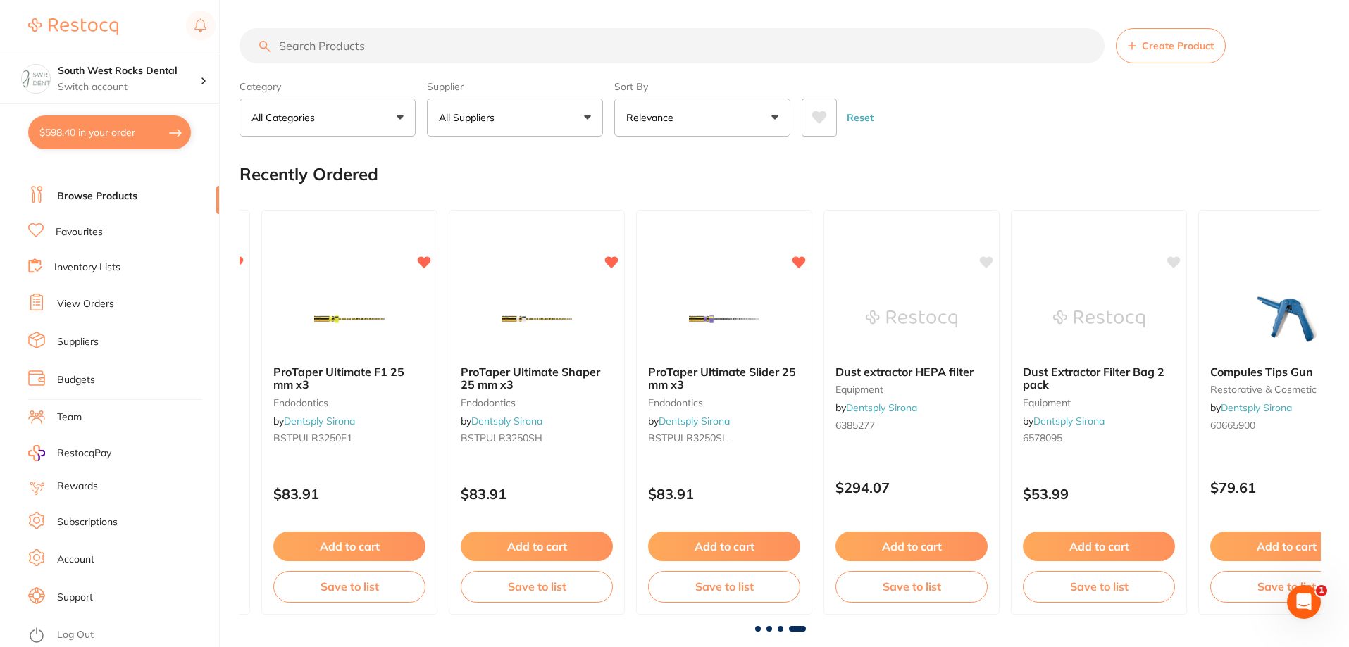
scroll to position [0, 2677]
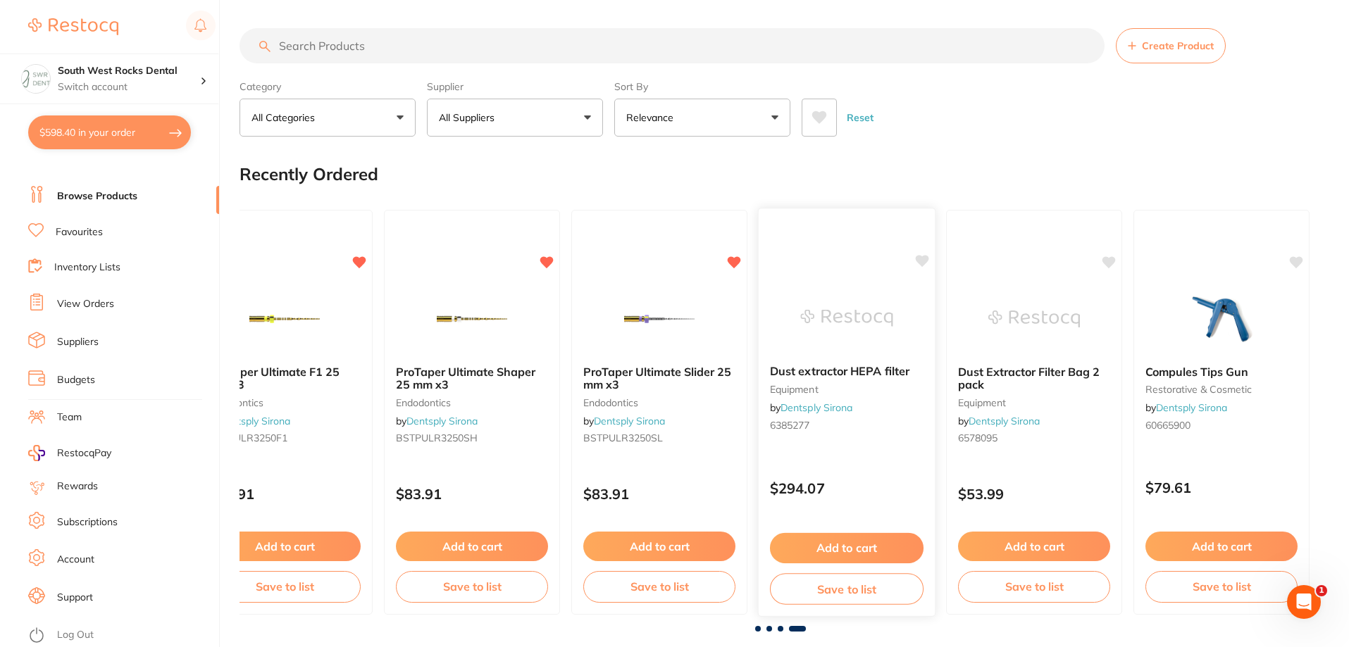
click at [921, 259] on icon at bounding box center [922, 261] width 13 height 12
click at [1113, 265] on icon at bounding box center [1109, 261] width 14 height 14
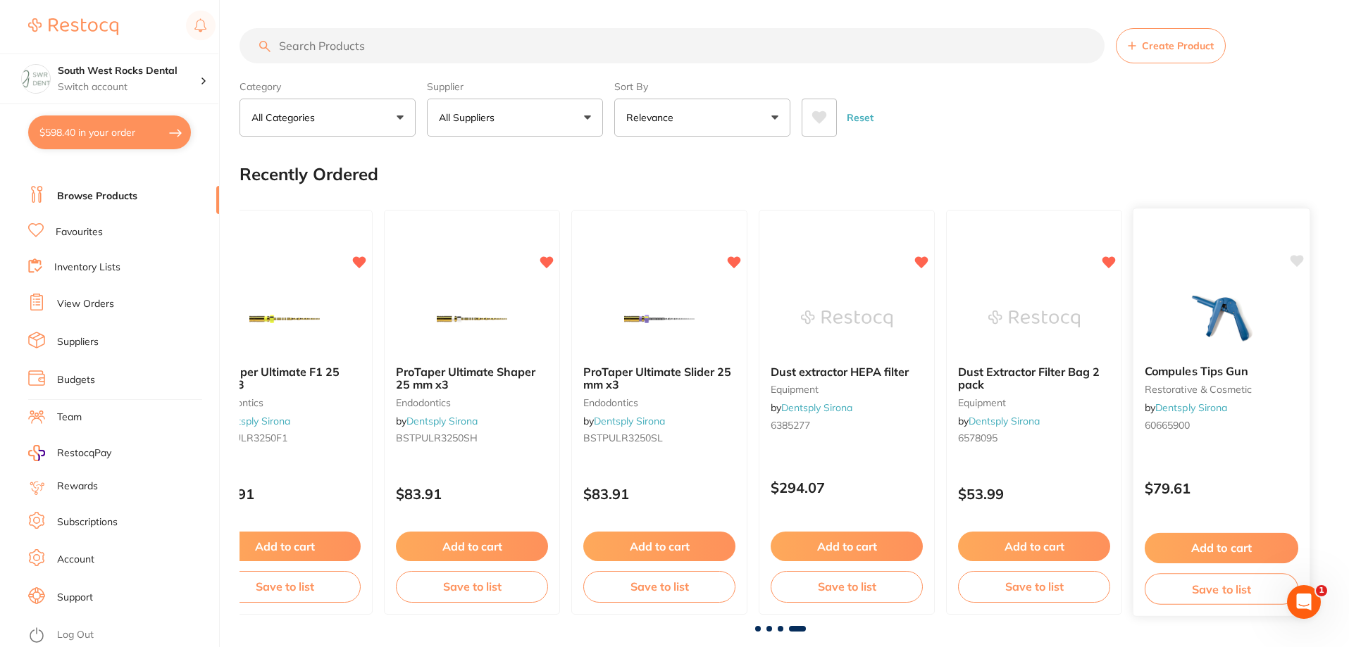
click at [1297, 263] on icon at bounding box center [1296, 261] width 13 height 12
click at [779, 631] on span at bounding box center [781, 629] width 6 height 6
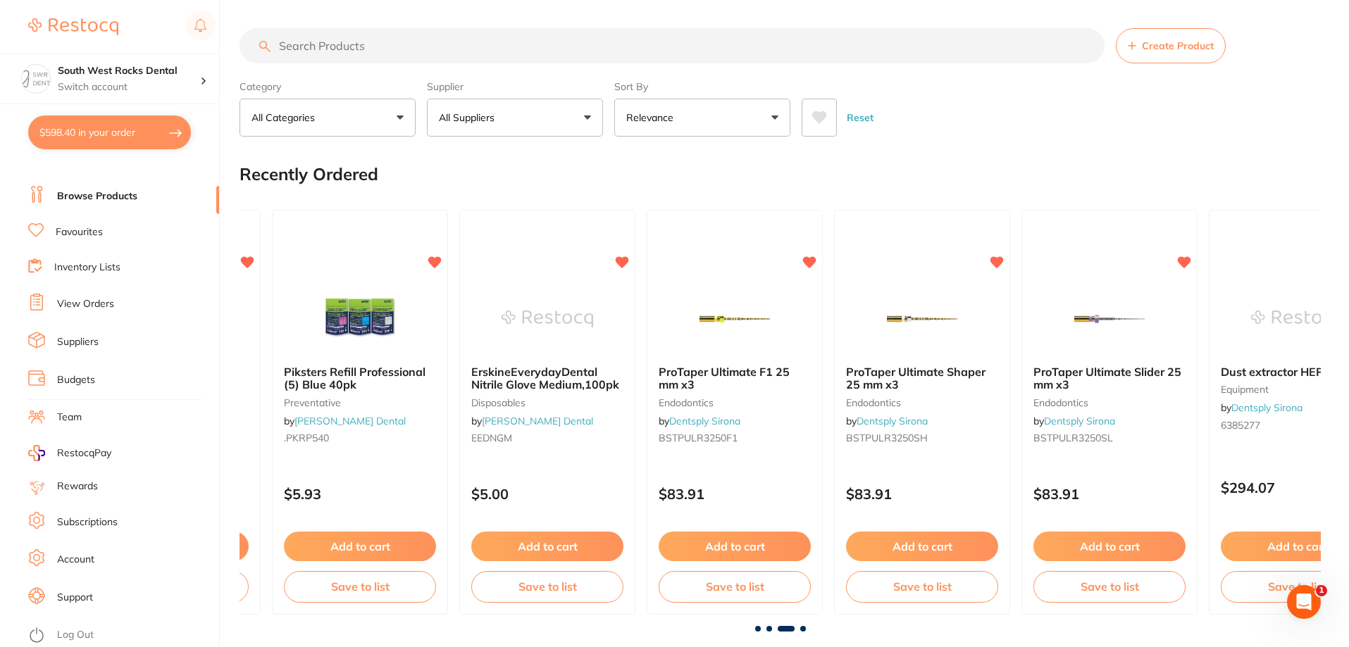
scroll to position [0, 2162]
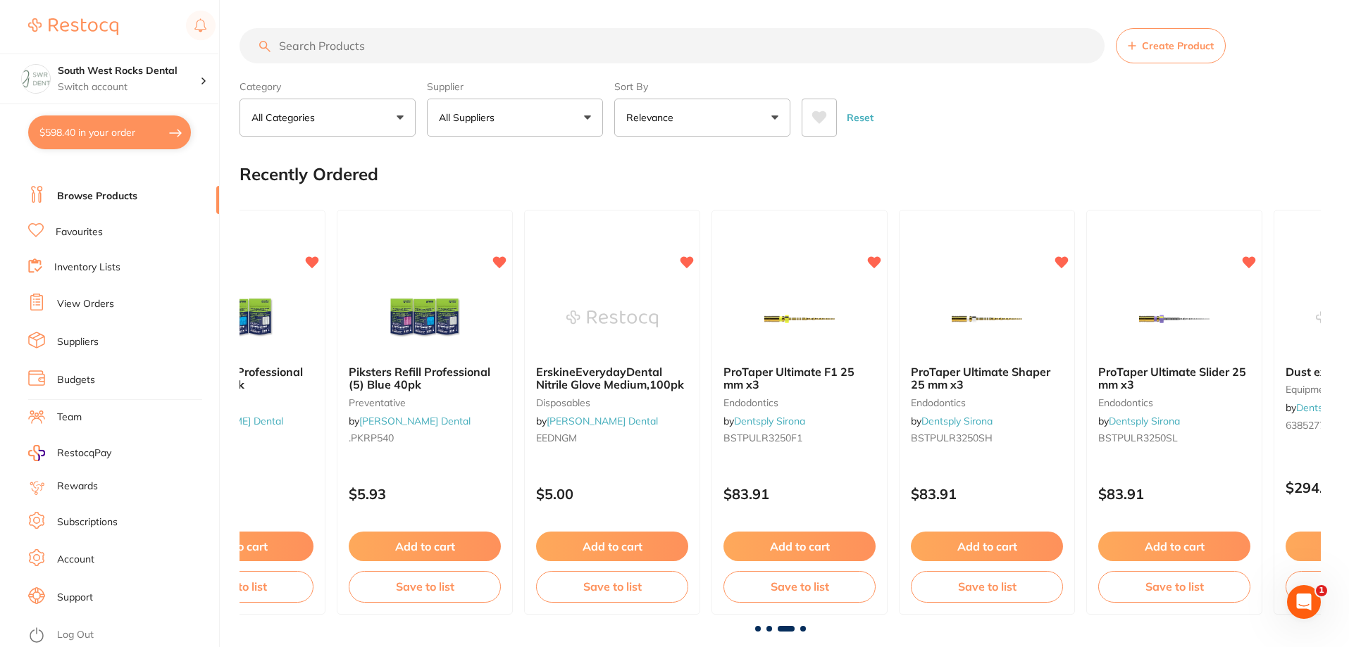
click at [766, 625] on div "FluoroDose 0.3ml Bubblegum (Centrix) - 120/box preventative by [PERSON_NAME] De…" at bounding box center [779, 413] width 1081 height 428
click at [766, 629] on span at bounding box center [769, 629] width 6 height 6
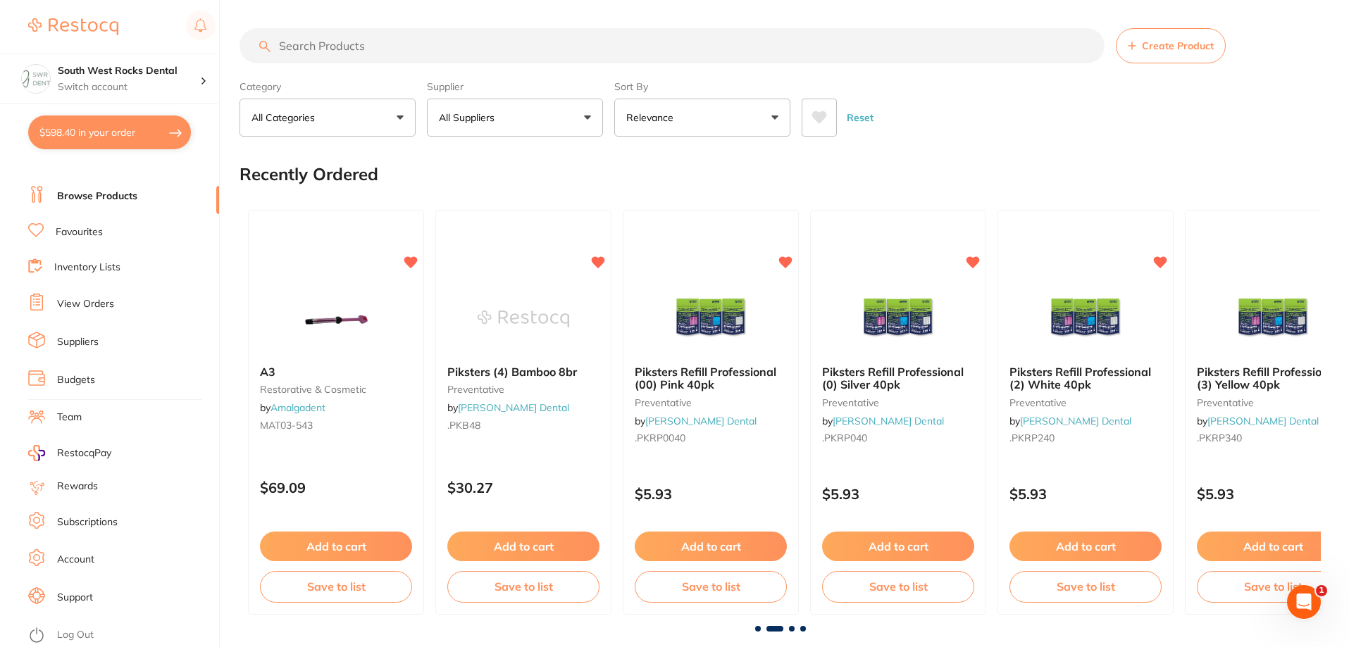
scroll to position [0, 1081]
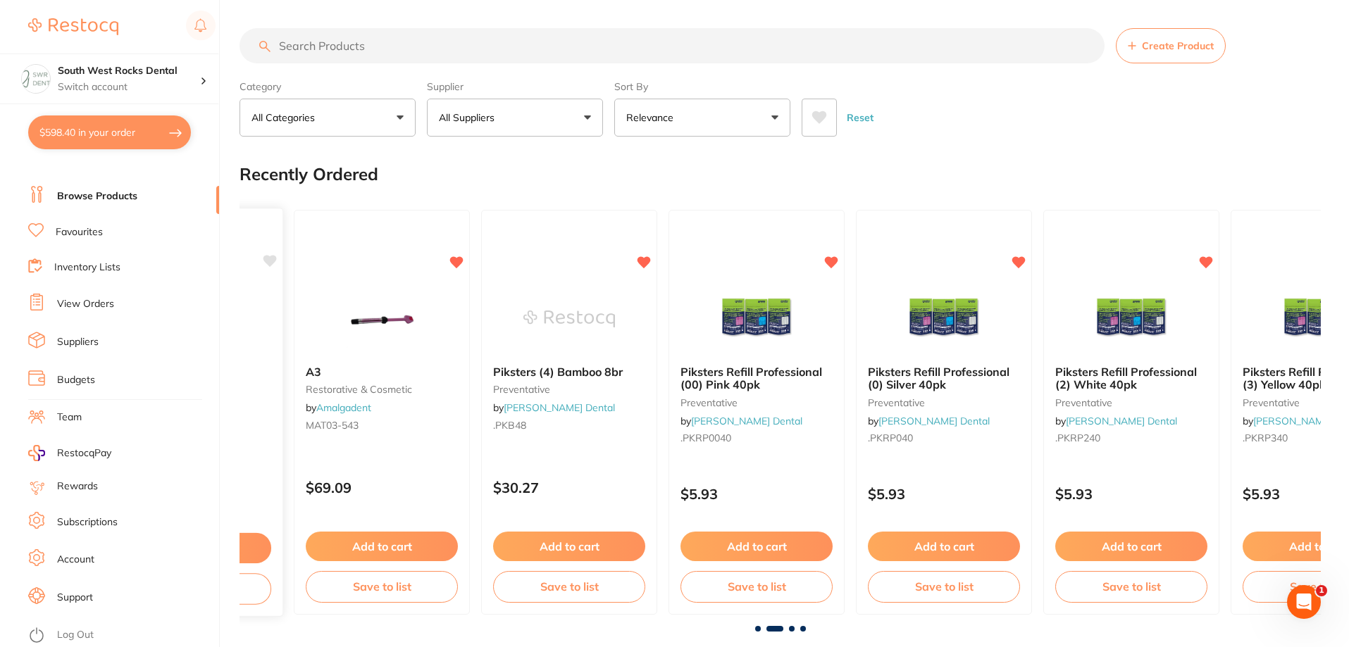
click at [264, 265] on icon at bounding box center [270, 261] width 14 height 14
click at [758, 629] on span at bounding box center [758, 629] width 6 height 6
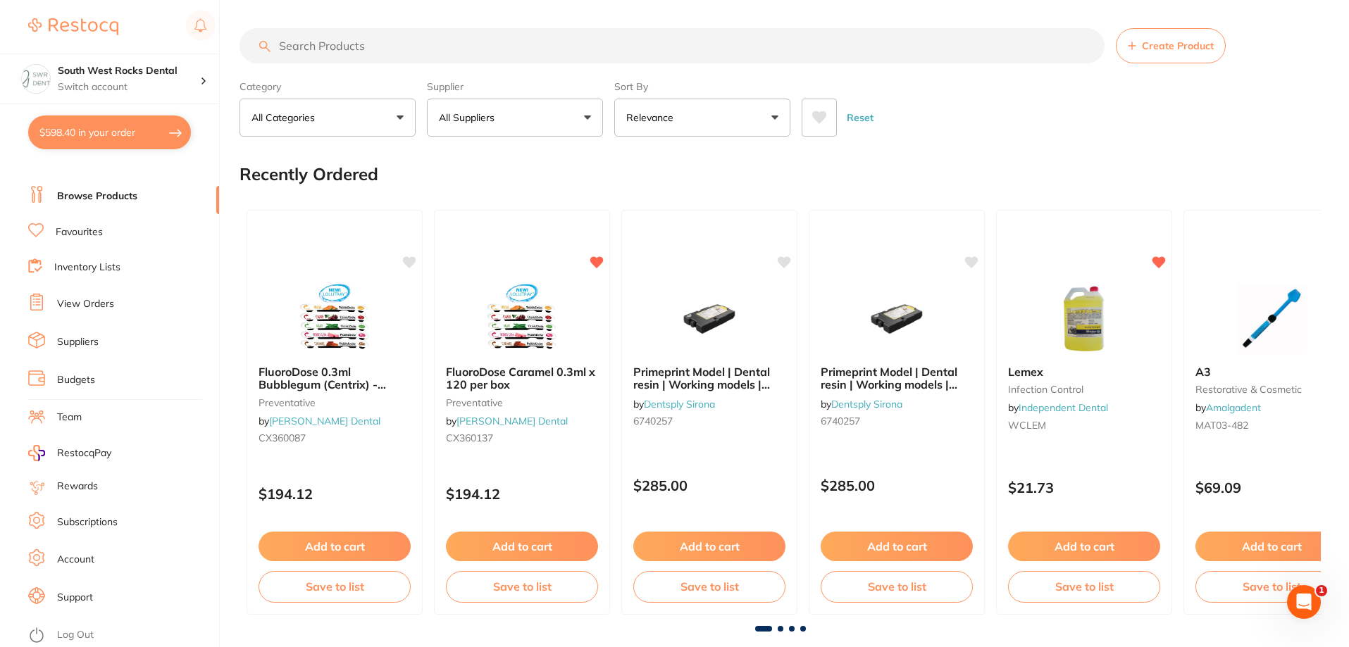
scroll to position [0, 0]
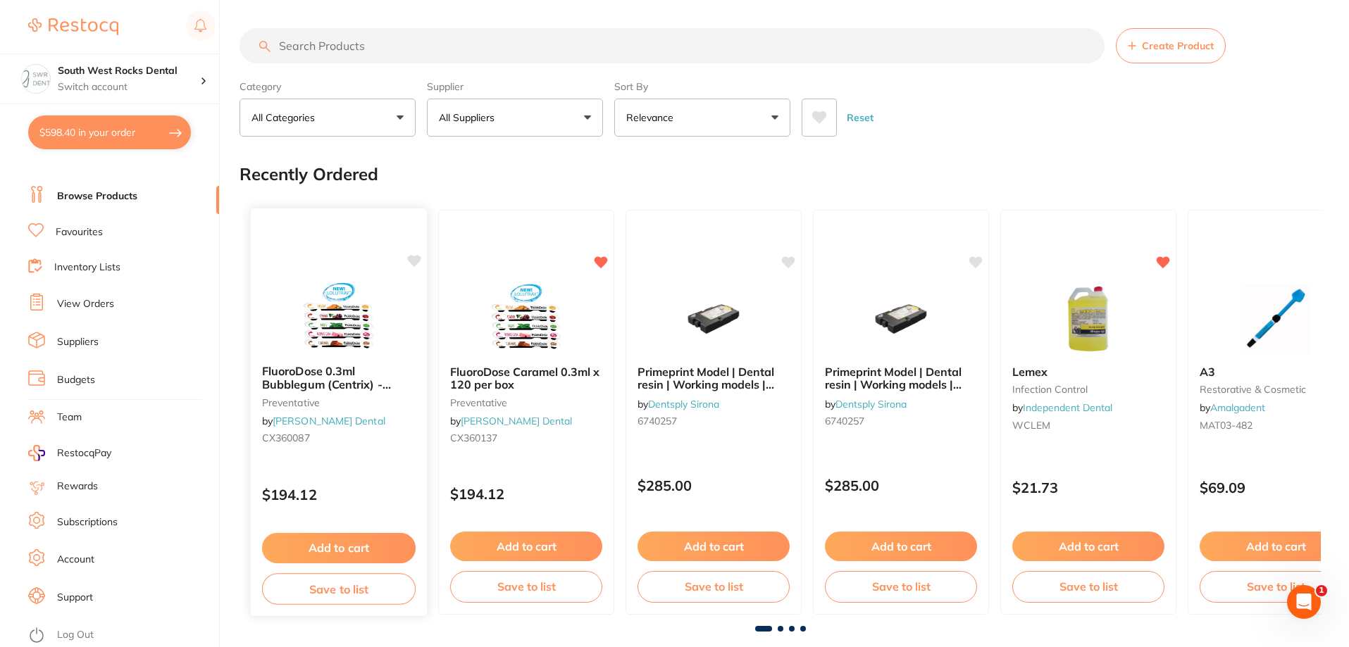
click at [416, 261] on icon at bounding box center [414, 261] width 13 height 12
click at [786, 263] on icon at bounding box center [789, 261] width 13 height 12
click at [981, 261] on icon at bounding box center [976, 261] width 13 height 12
click at [79, 301] on link "View Orders" at bounding box center [85, 304] width 57 height 14
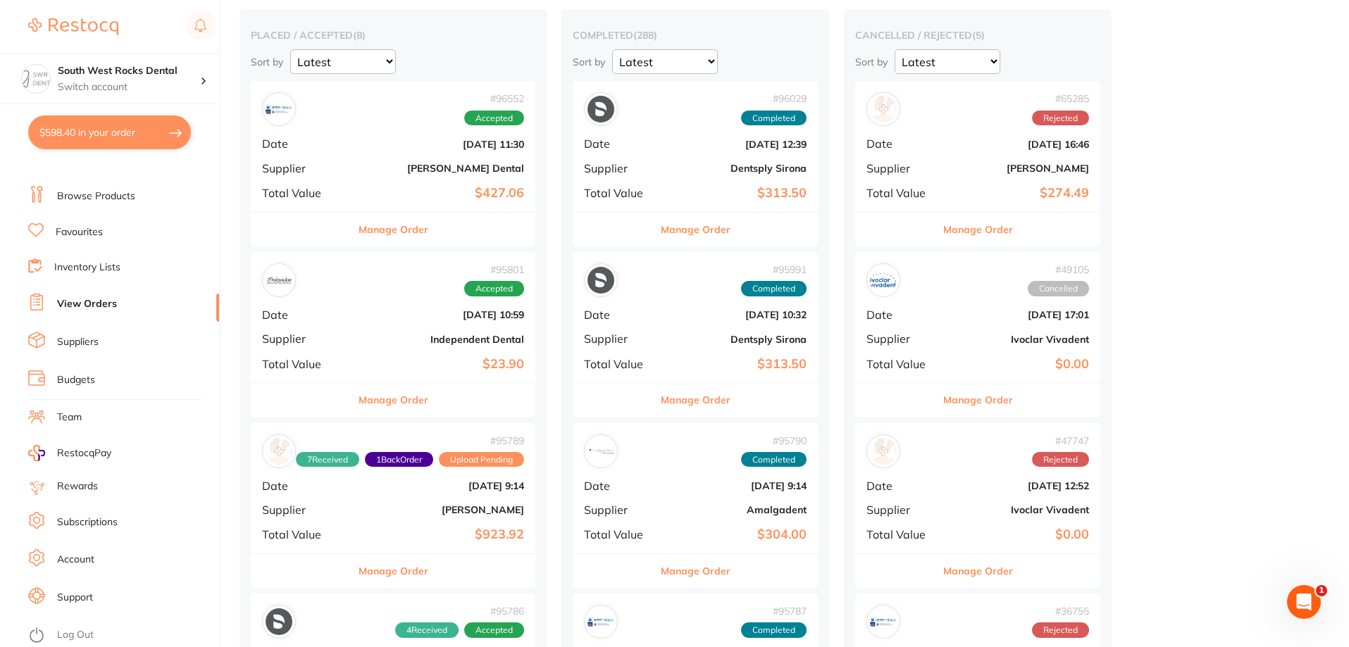
scroll to position [141, 0]
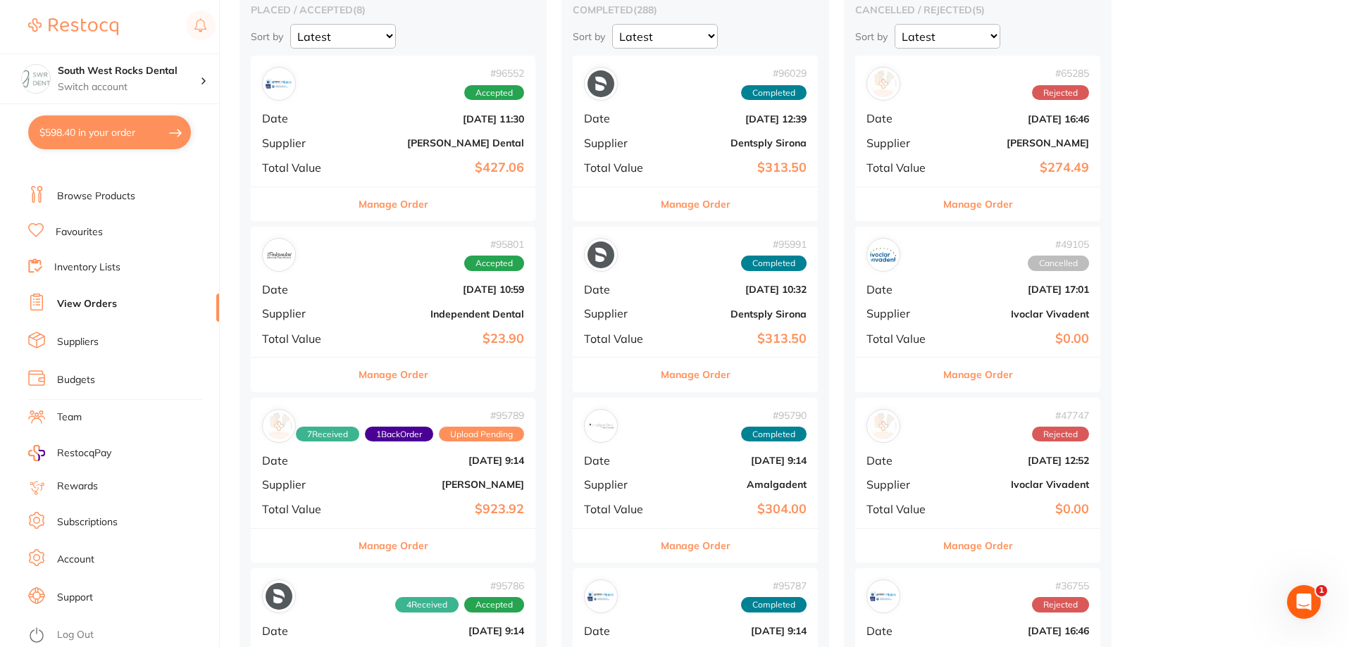
click at [440, 298] on div "# 95801 Accepted Date [DATE] 10:59 Supplier Independent Dental Total Value $23.…" at bounding box center [393, 292] width 285 height 130
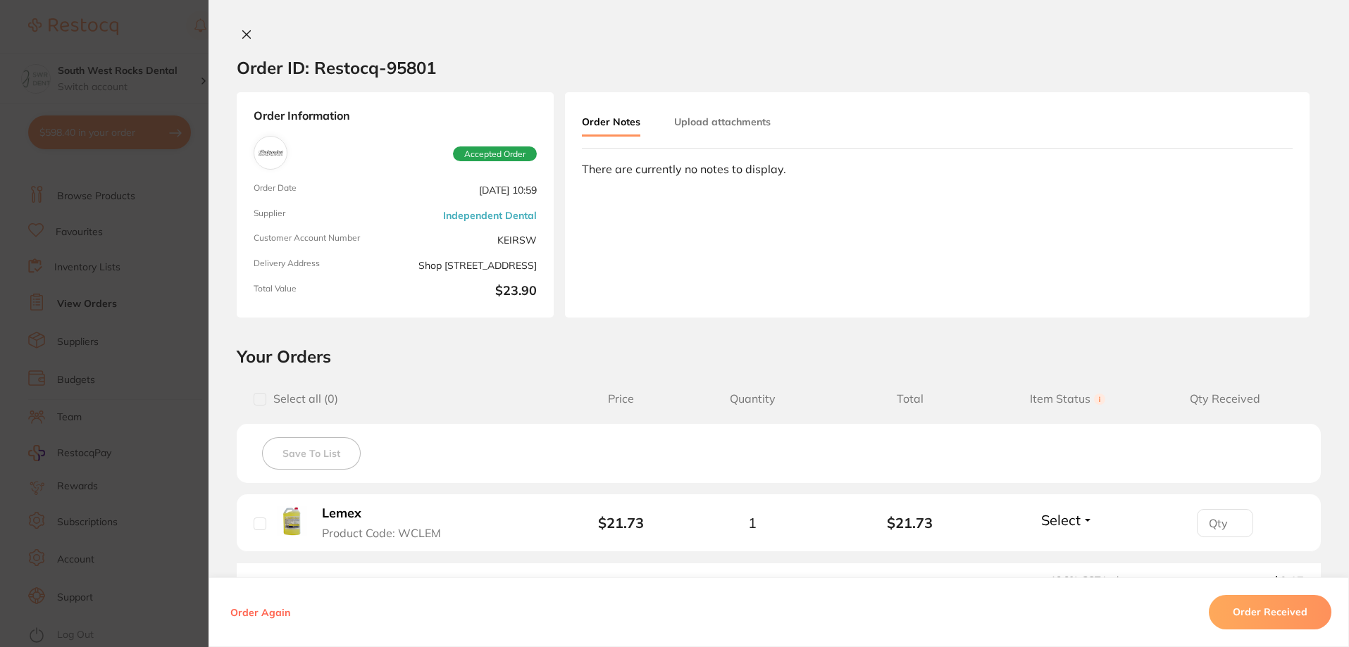
click at [247, 32] on icon at bounding box center [246, 34] width 11 height 11
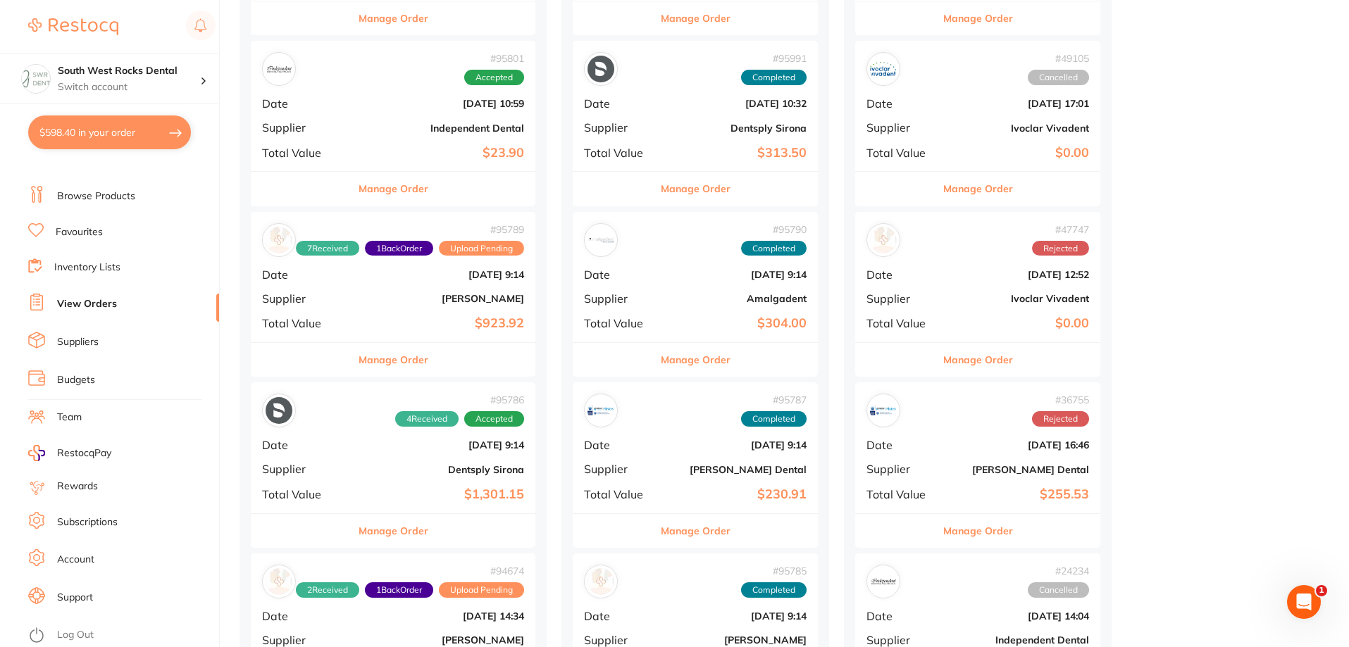
scroll to position [352, 0]
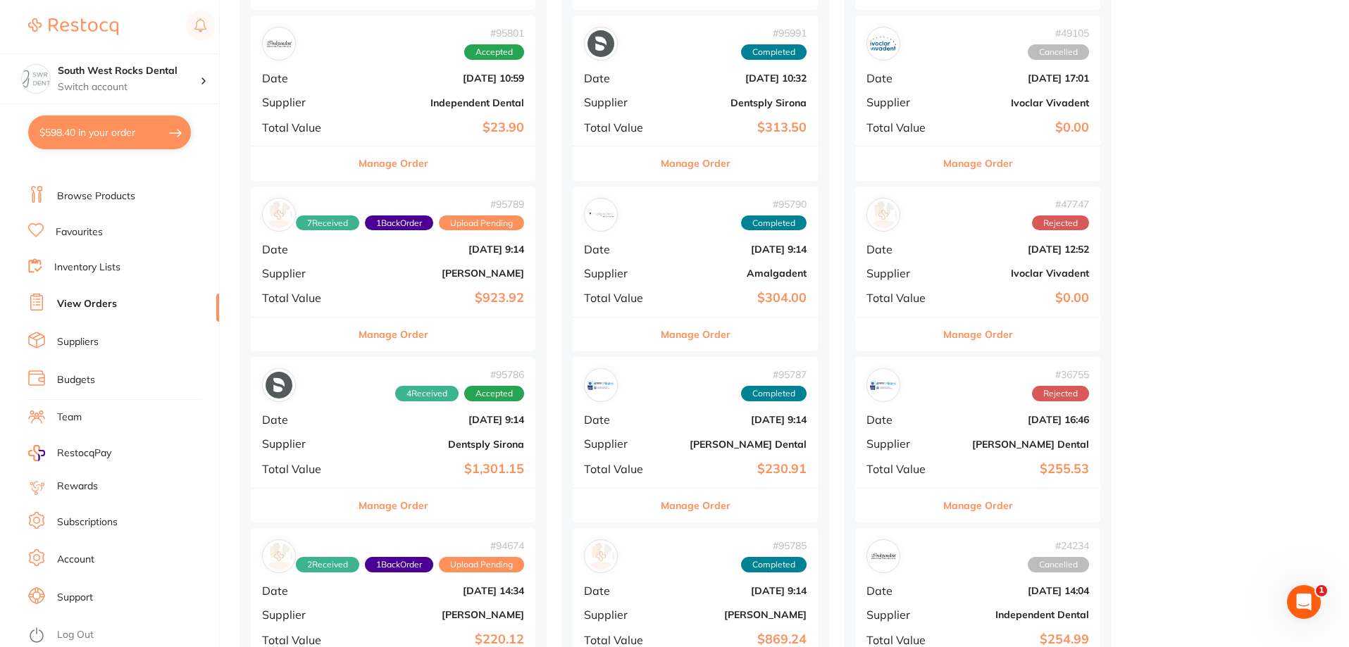
click at [375, 273] on b "[PERSON_NAME]" at bounding box center [440, 273] width 167 height 11
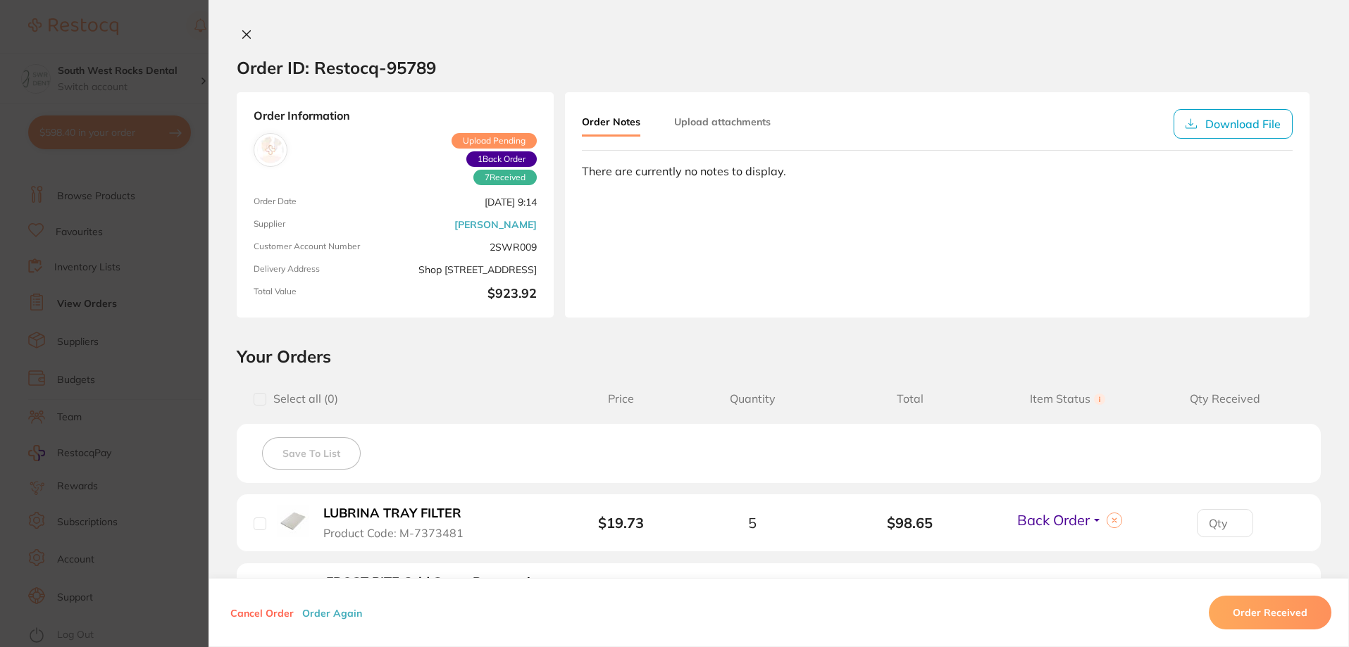
click at [248, 33] on icon at bounding box center [246, 34] width 11 height 11
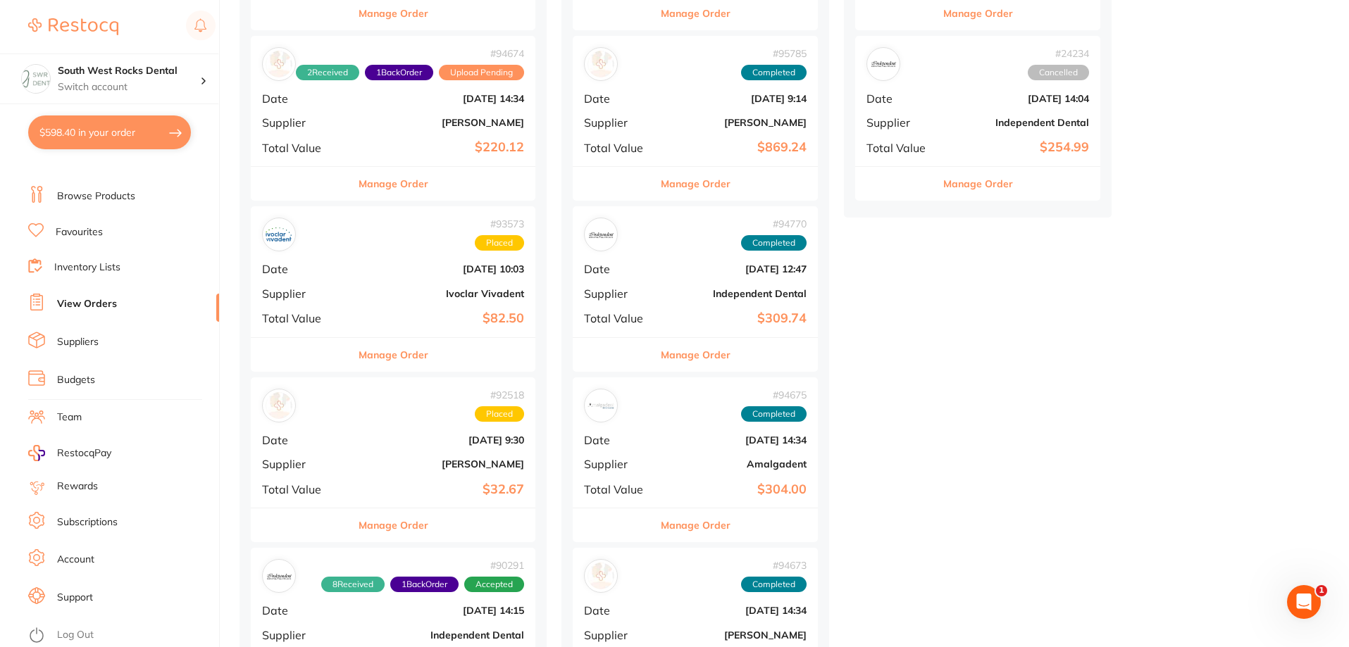
scroll to position [845, 0]
click at [396, 278] on div "# 93573 Placed Date [DATE] 10:03 Supplier Ivoclar Vivadent Total Value $82.50" at bounding box center [393, 271] width 285 height 130
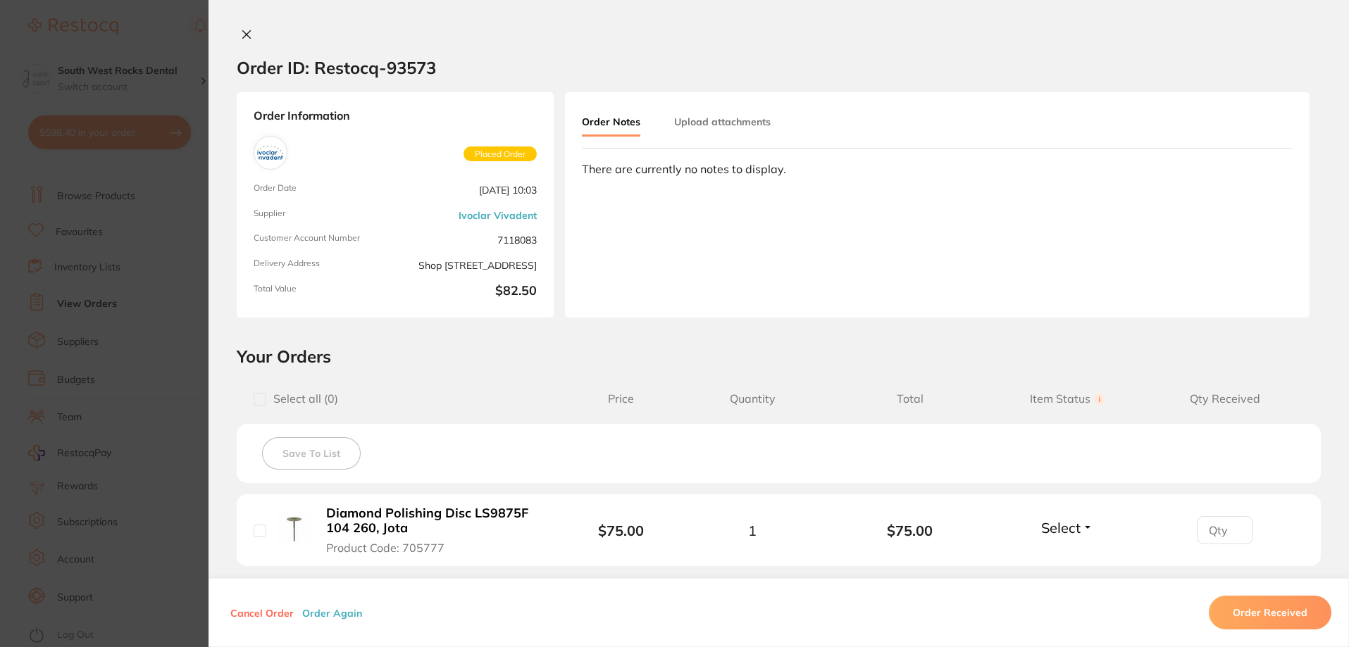
click at [247, 31] on icon at bounding box center [247, 35] width 8 height 8
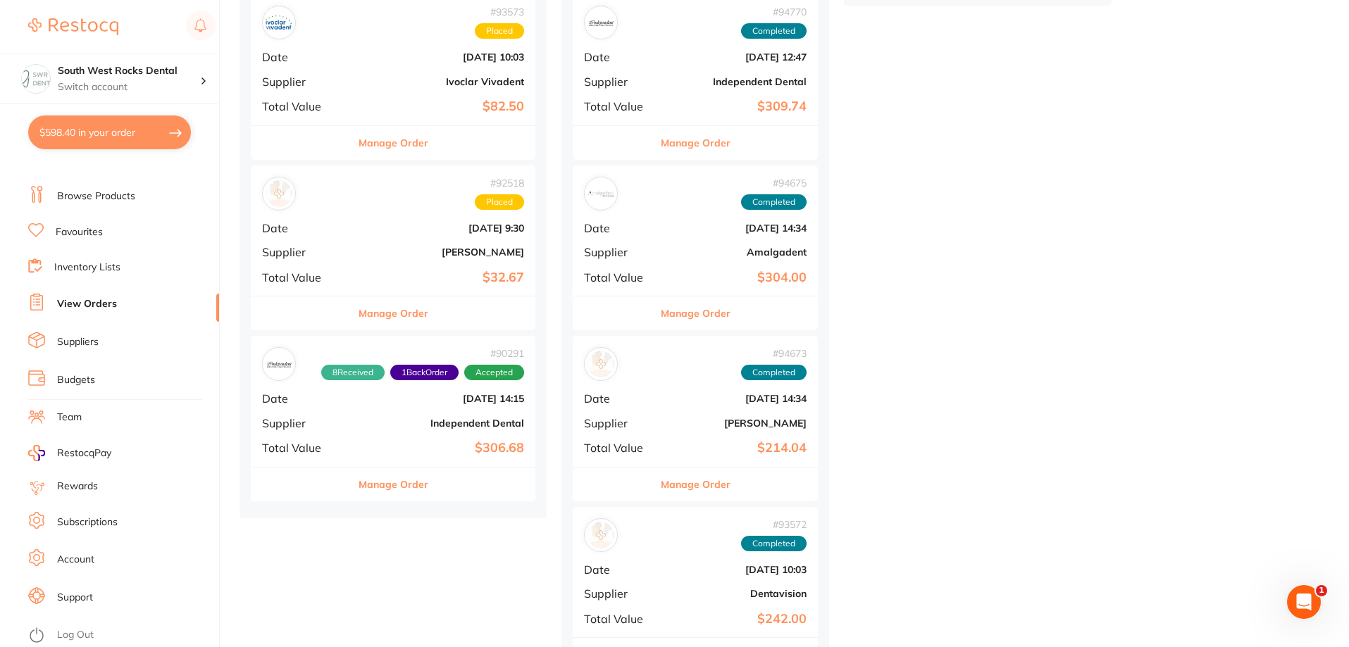
click at [492, 280] on b "$32.67" at bounding box center [440, 277] width 167 height 15
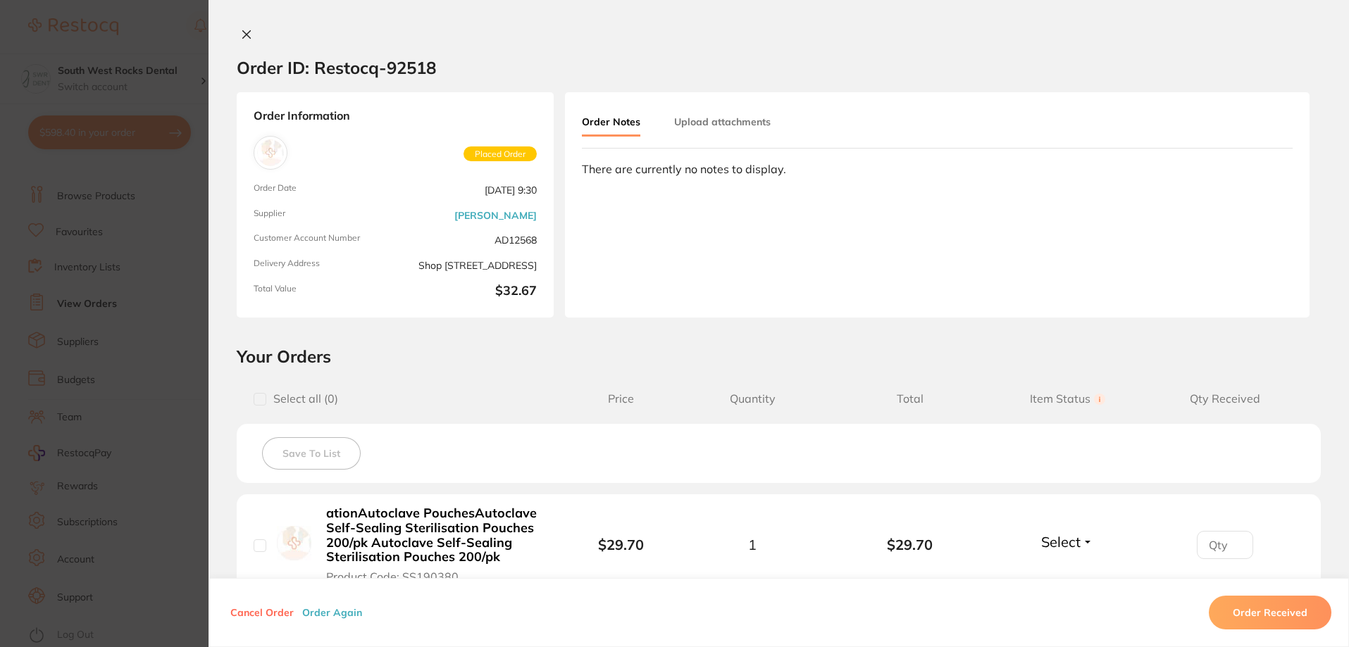
scroll to position [493, 0]
click at [248, 32] on icon at bounding box center [246, 34] width 11 height 11
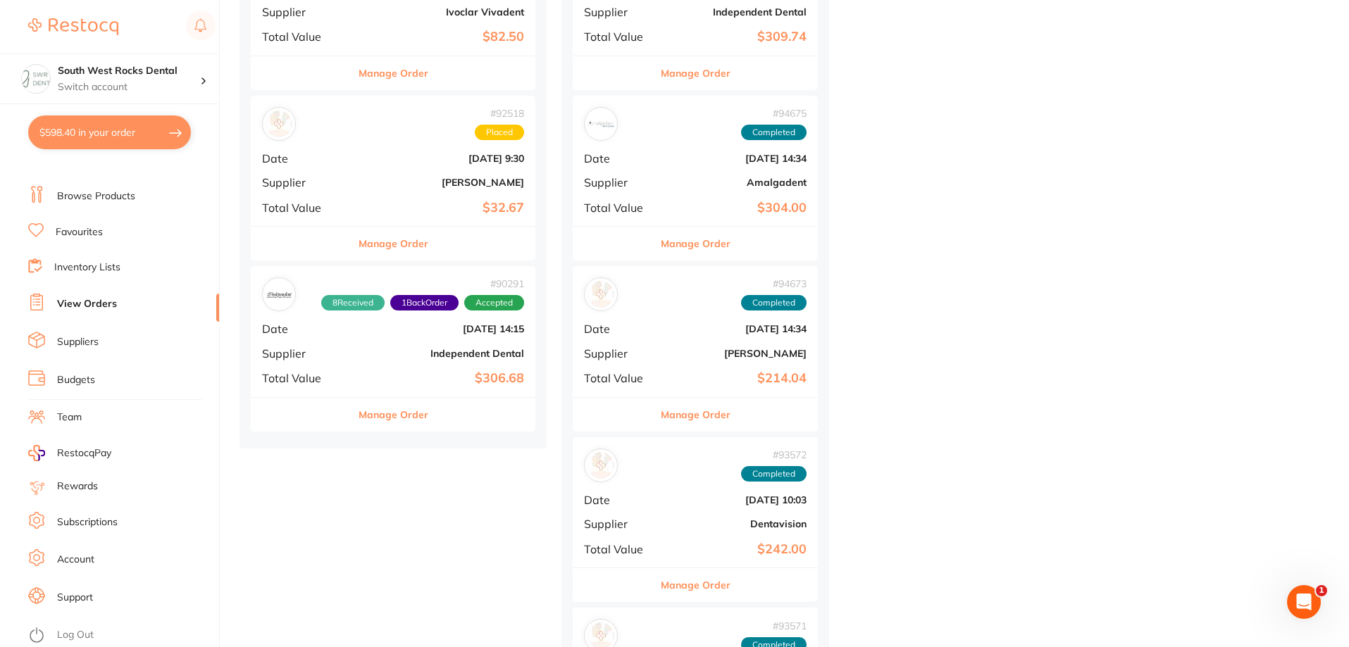
scroll to position [1127, 0]
click at [426, 348] on b "Independent Dental" at bounding box center [440, 352] width 167 height 11
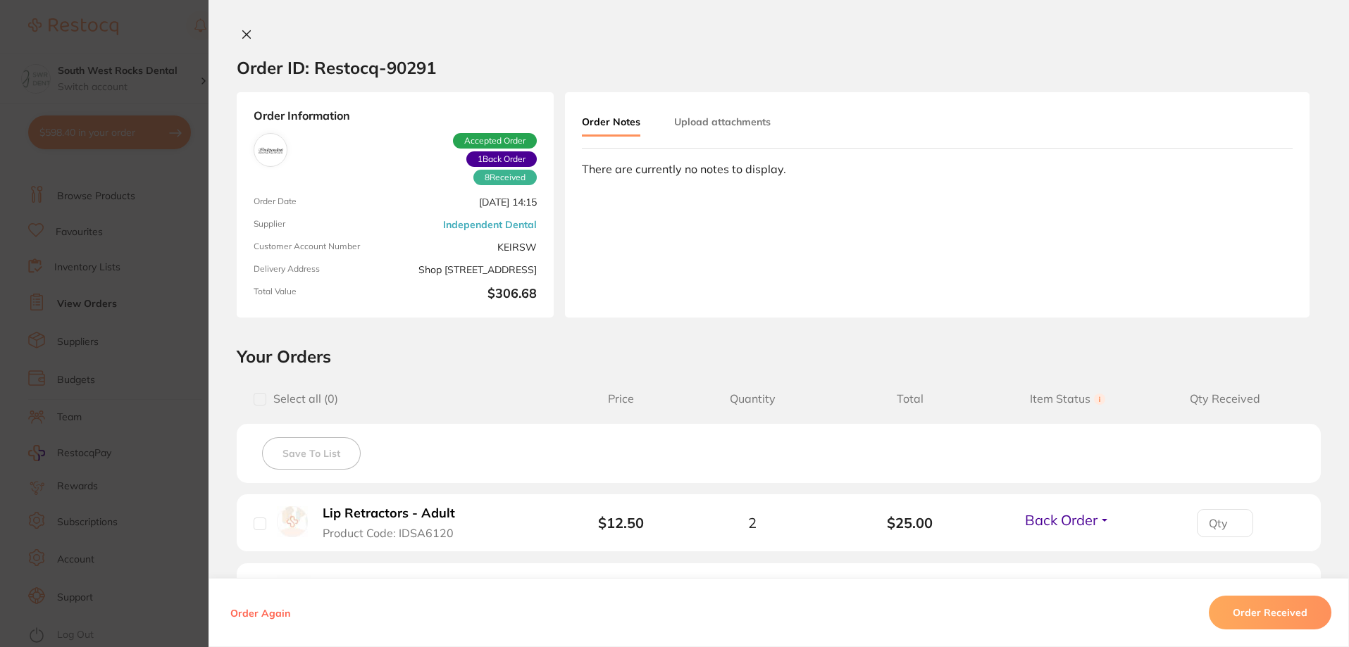
click at [244, 27] on div "Order ID: Restocq- 90291 Order Information 8 Received 1 Back Order Accepted Ord…" at bounding box center [778, 323] width 1140 height 647
click at [244, 39] on icon at bounding box center [246, 34] width 11 height 11
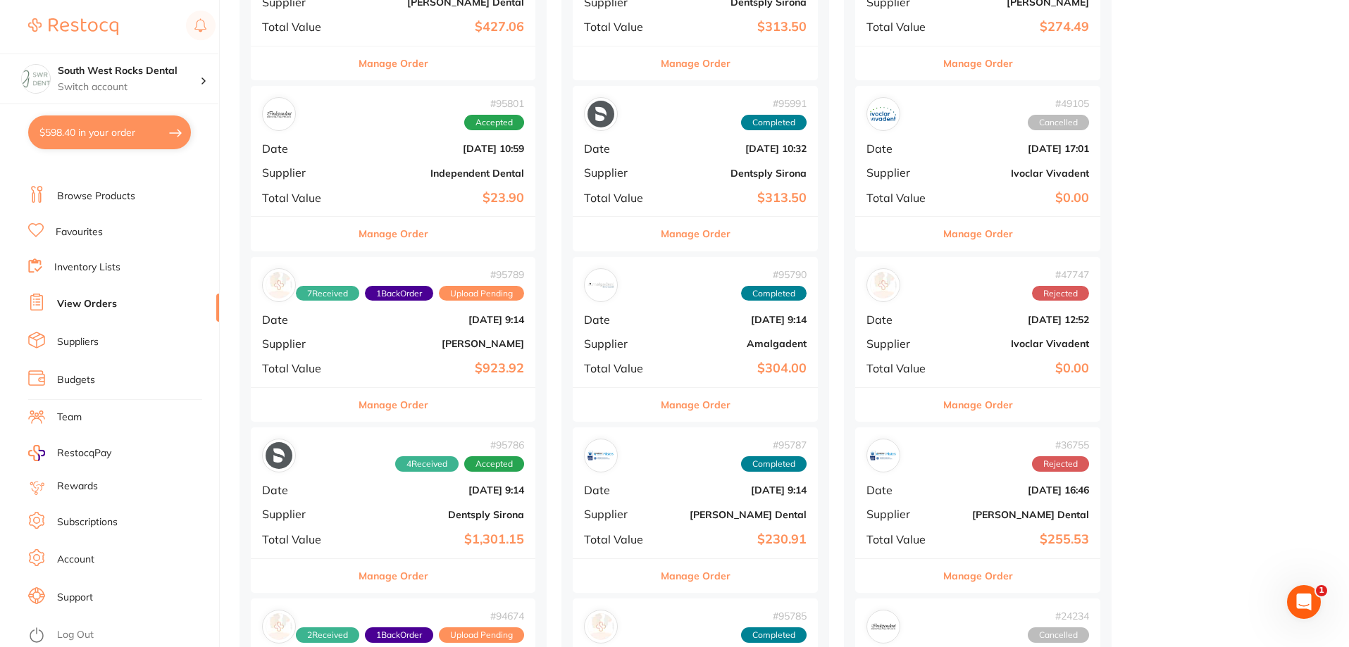
click at [73, 491] on link "Rewards" at bounding box center [77, 487] width 41 height 14
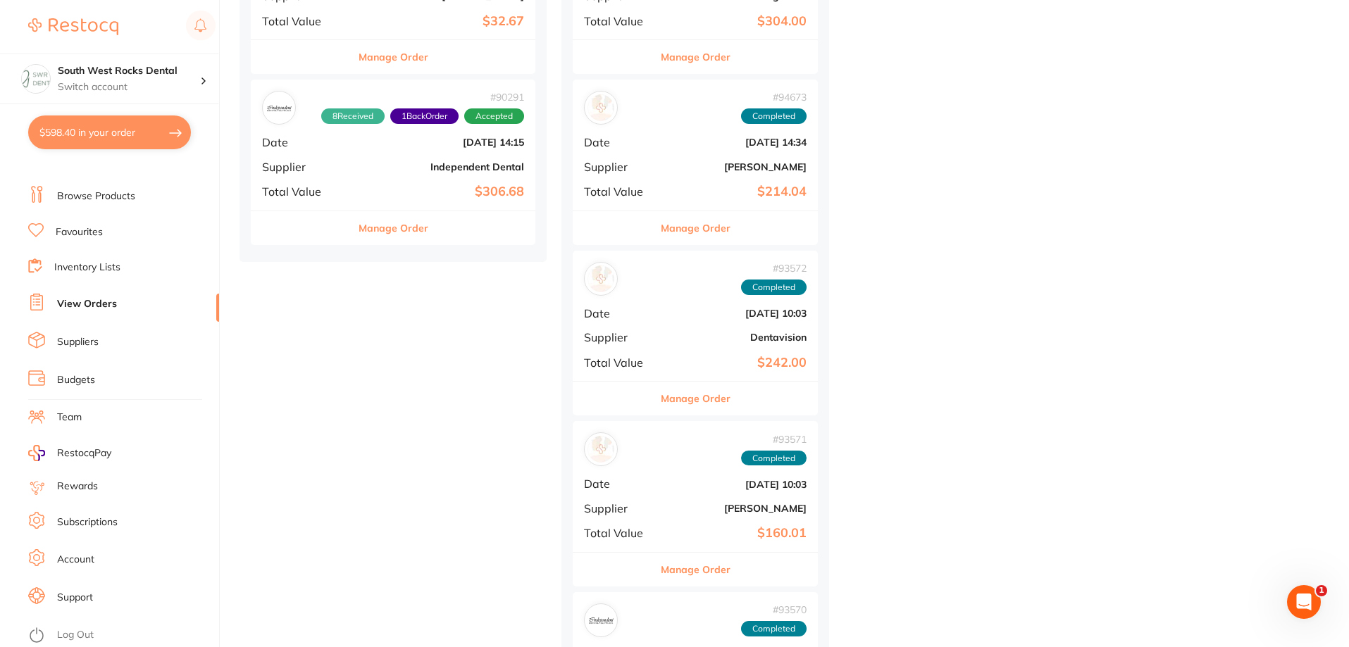
scroll to position [1338, 0]
